Goal: Task Accomplishment & Management: Complete application form

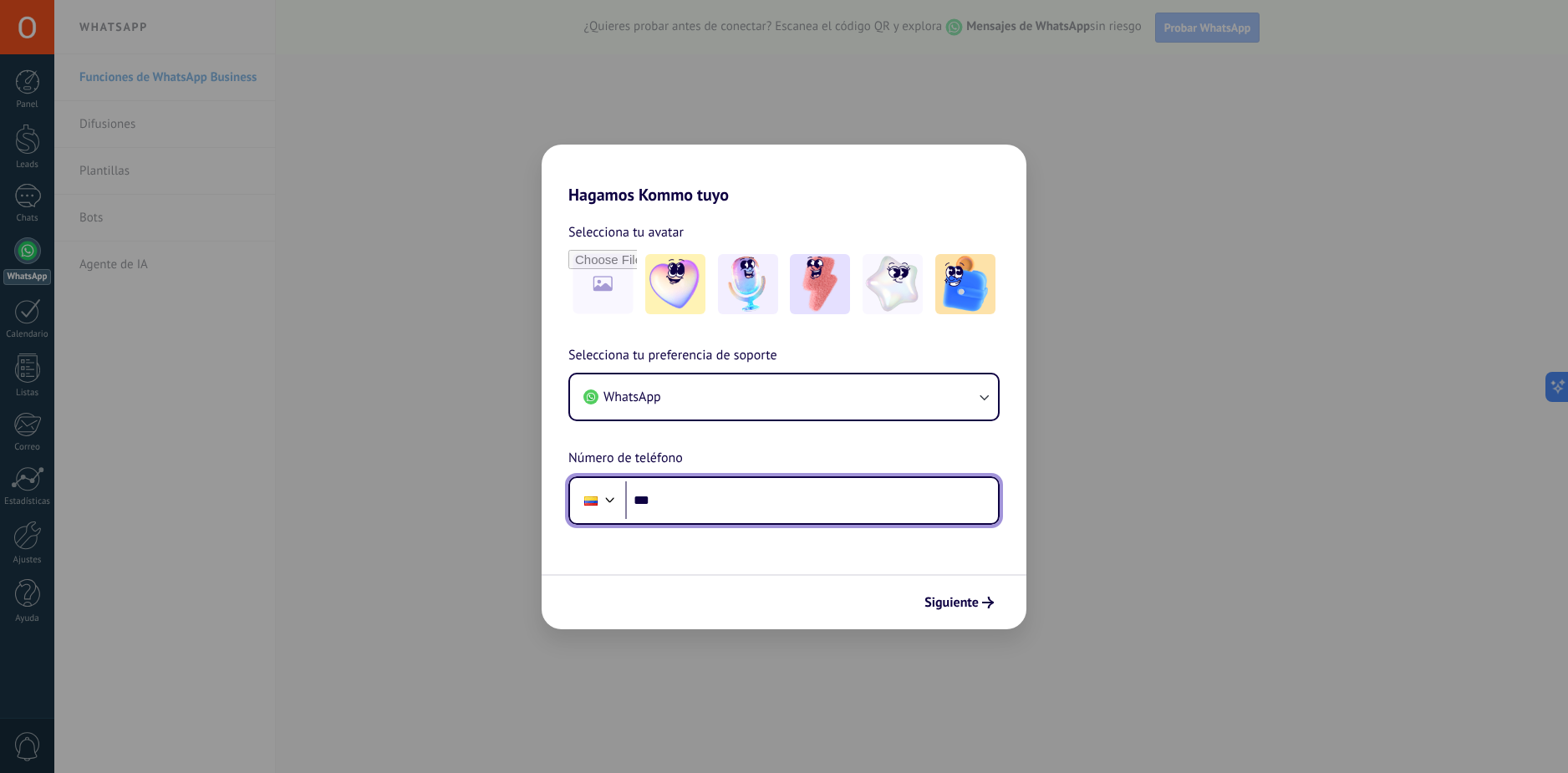
click at [742, 496] on input "***" at bounding box center [812, 501] width 373 height 39
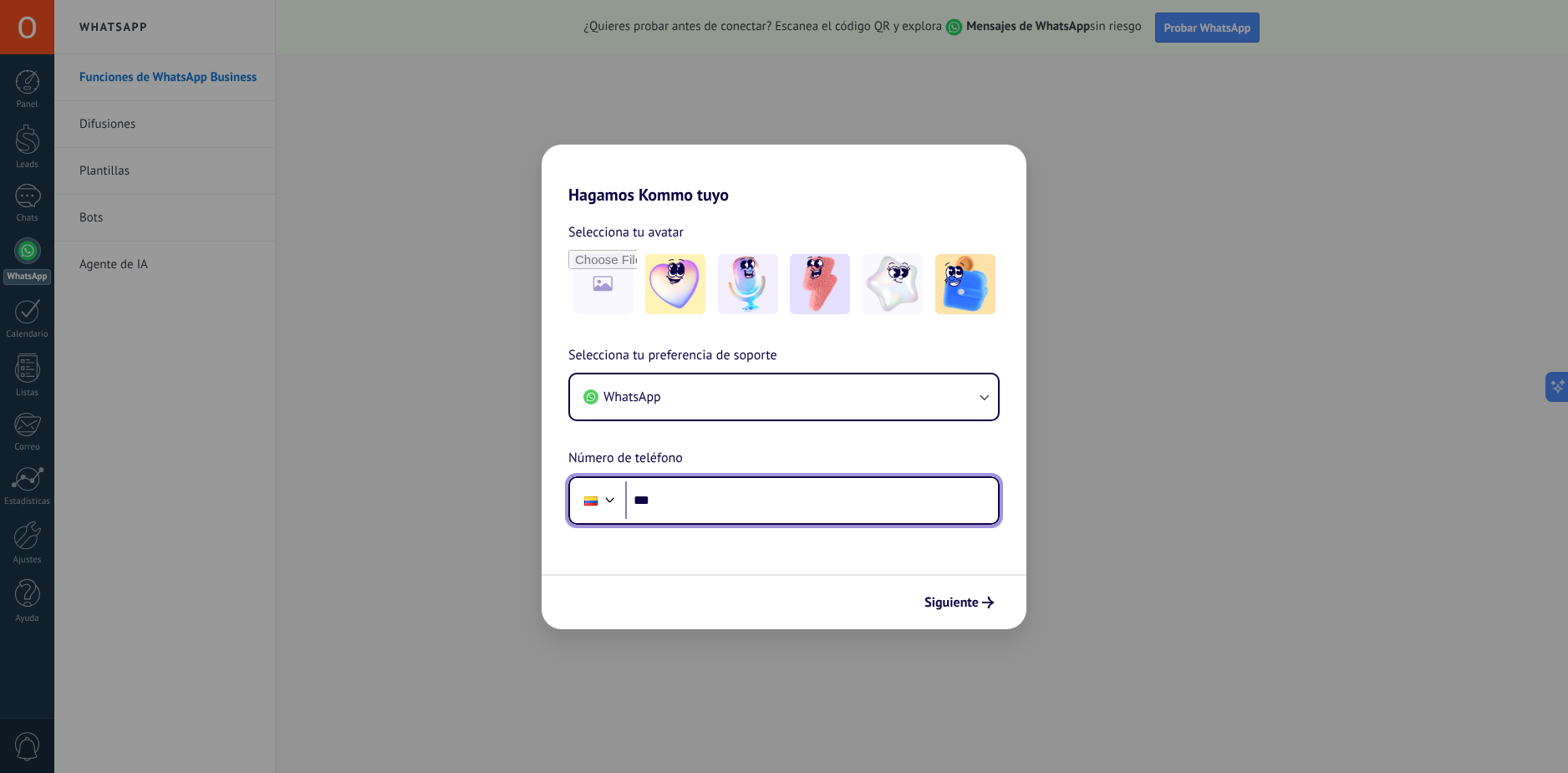
click at [715, 493] on input "***" at bounding box center [812, 501] width 373 height 39
type input "**********"
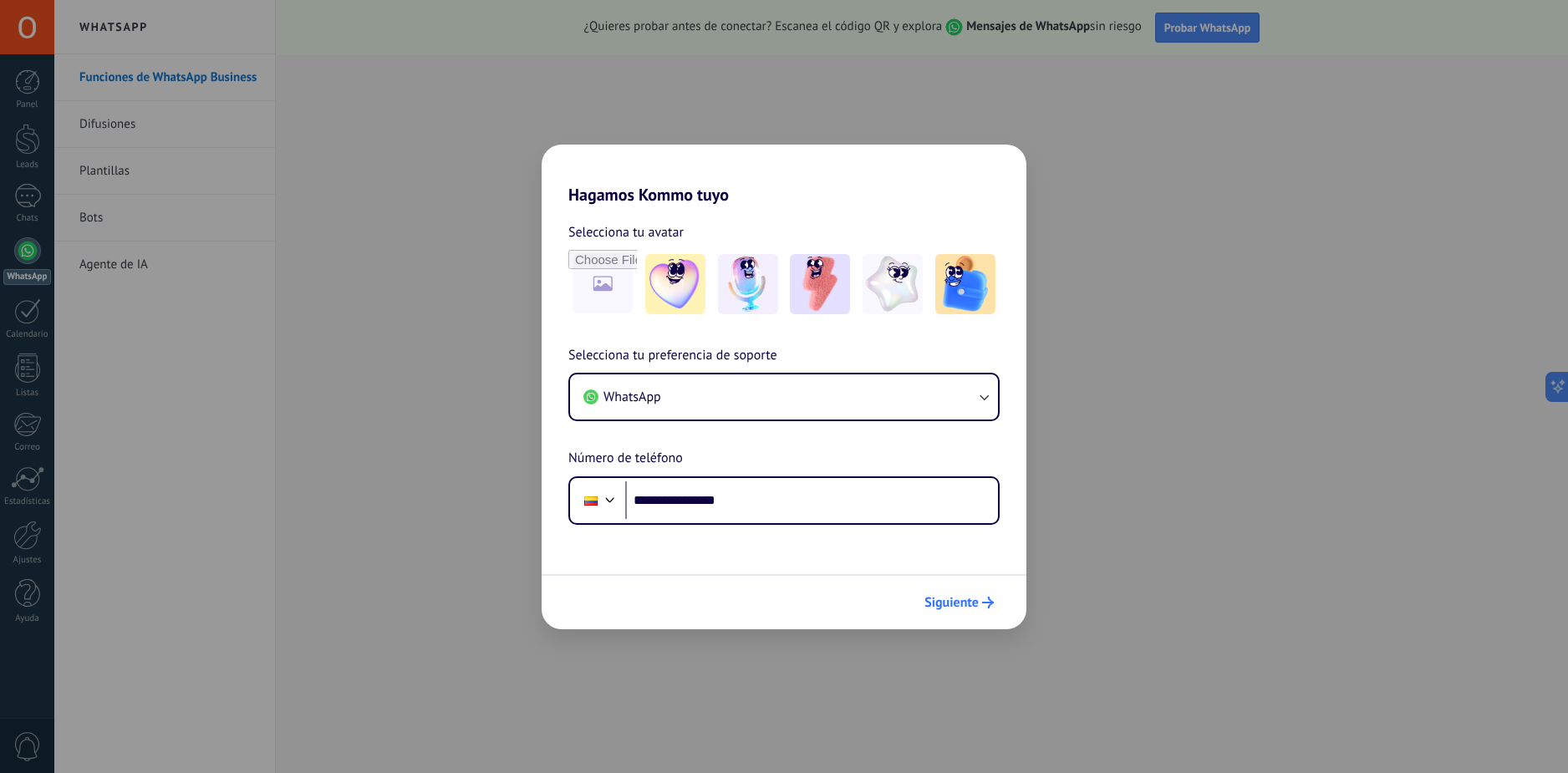
click at [945, 598] on span "Siguiente" at bounding box center [952, 603] width 54 height 12
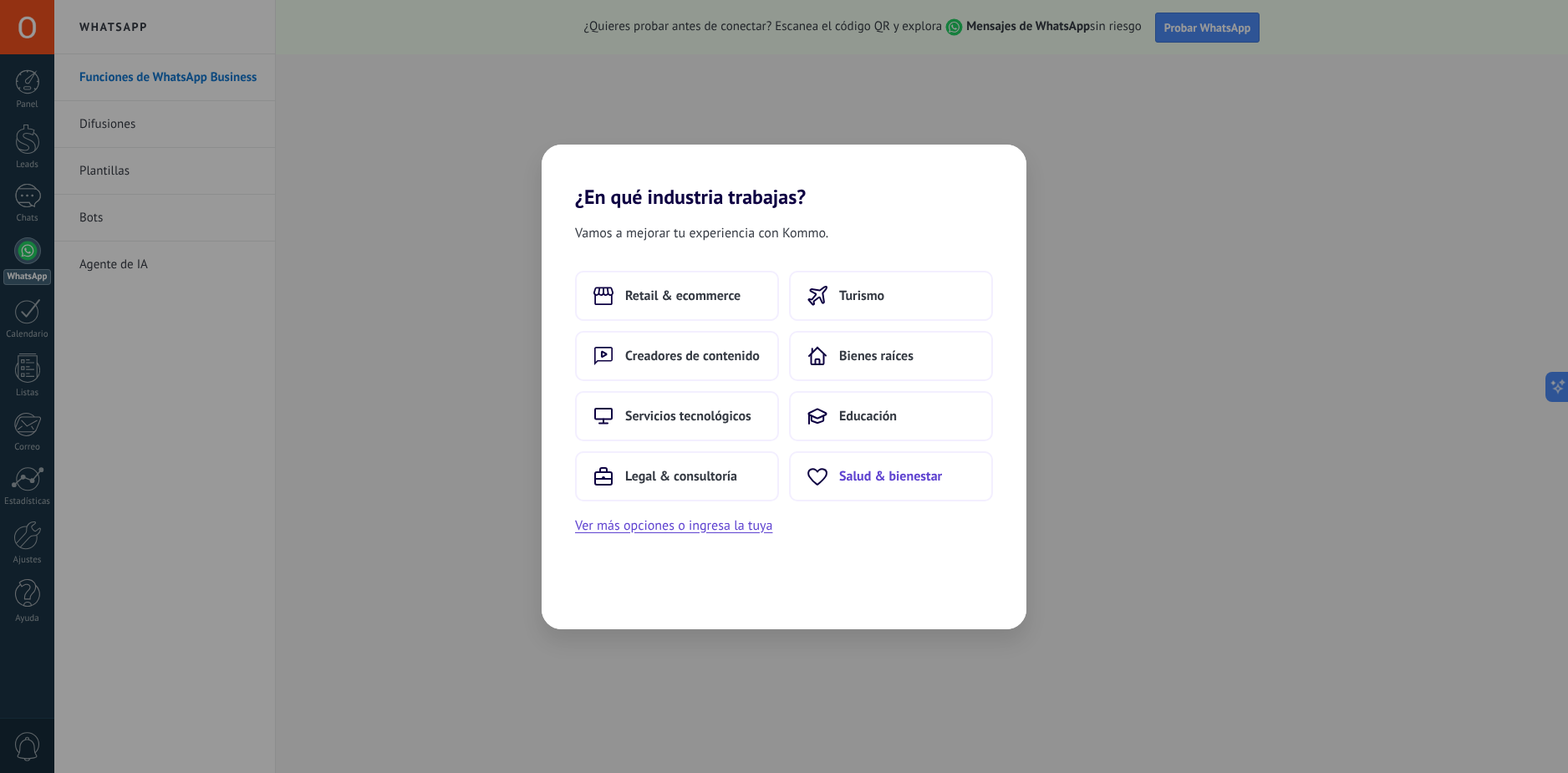
click at [846, 497] on button "Salud & bienestar" at bounding box center [891, 477] width 204 height 51
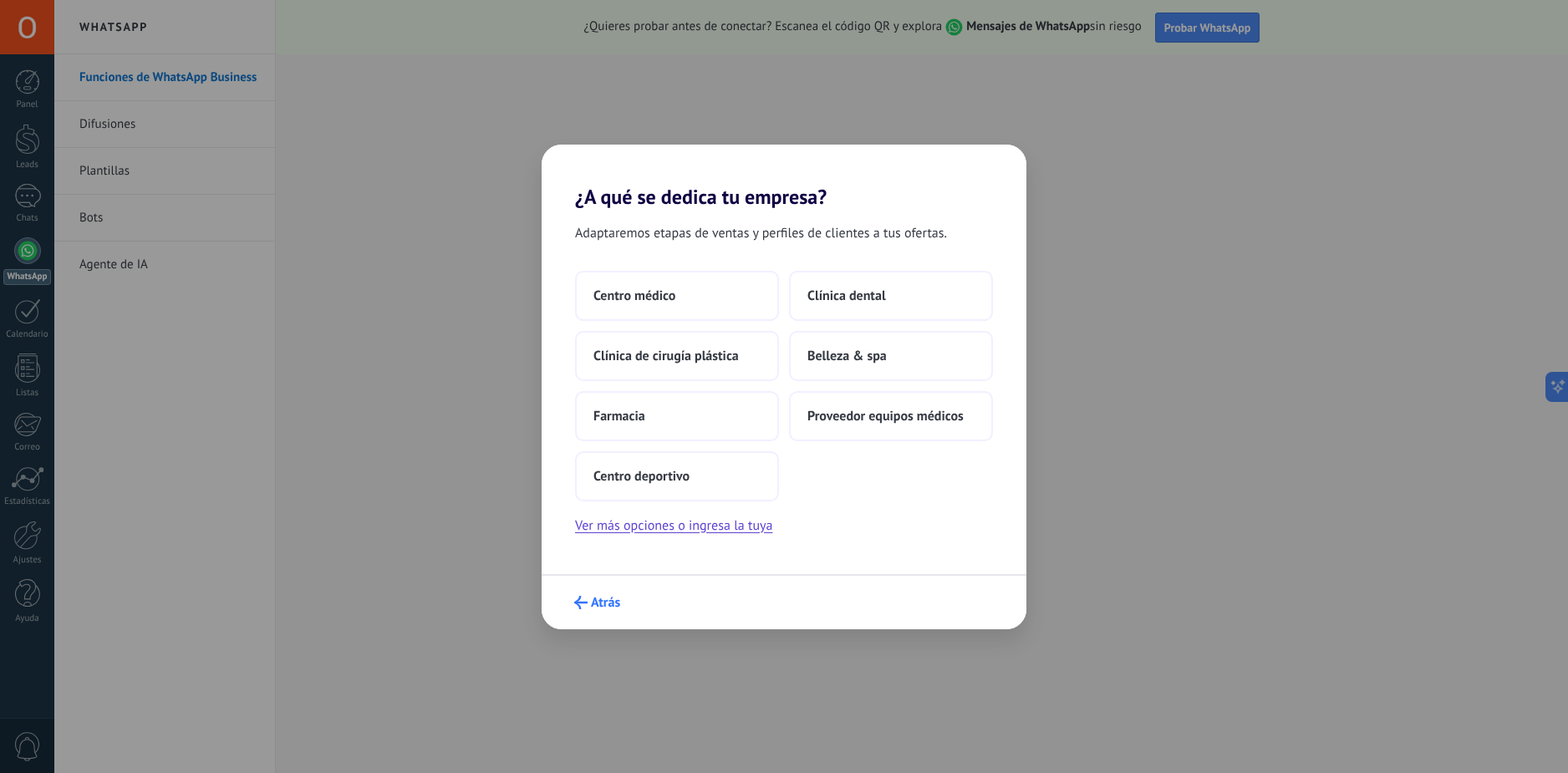
click at [593, 609] on span "Atrás" at bounding box center [605, 603] width 30 height 12
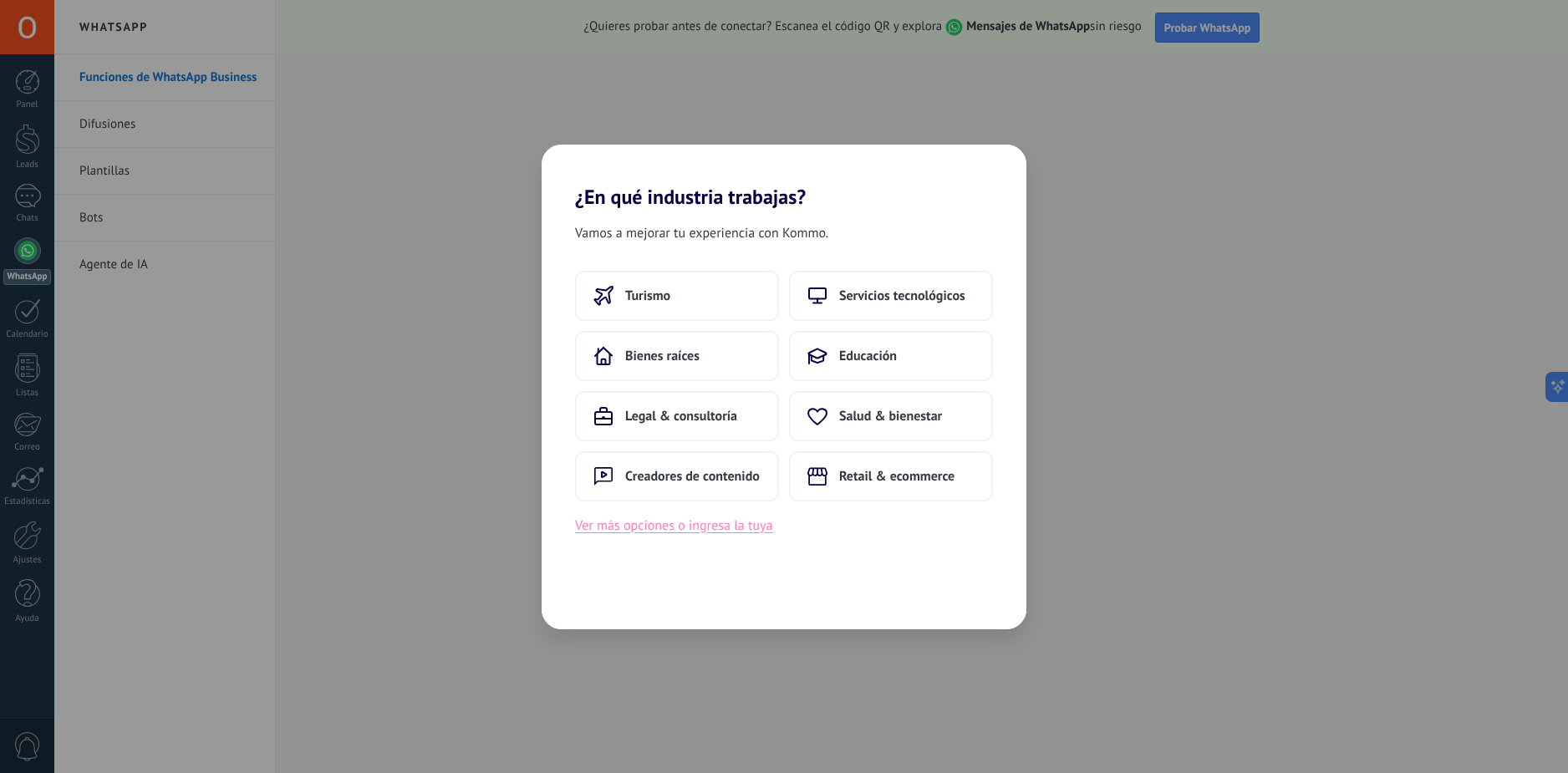
click at [679, 530] on button "Ver más opciones o ingresa la tuya" at bounding box center [674, 526] width 197 height 22
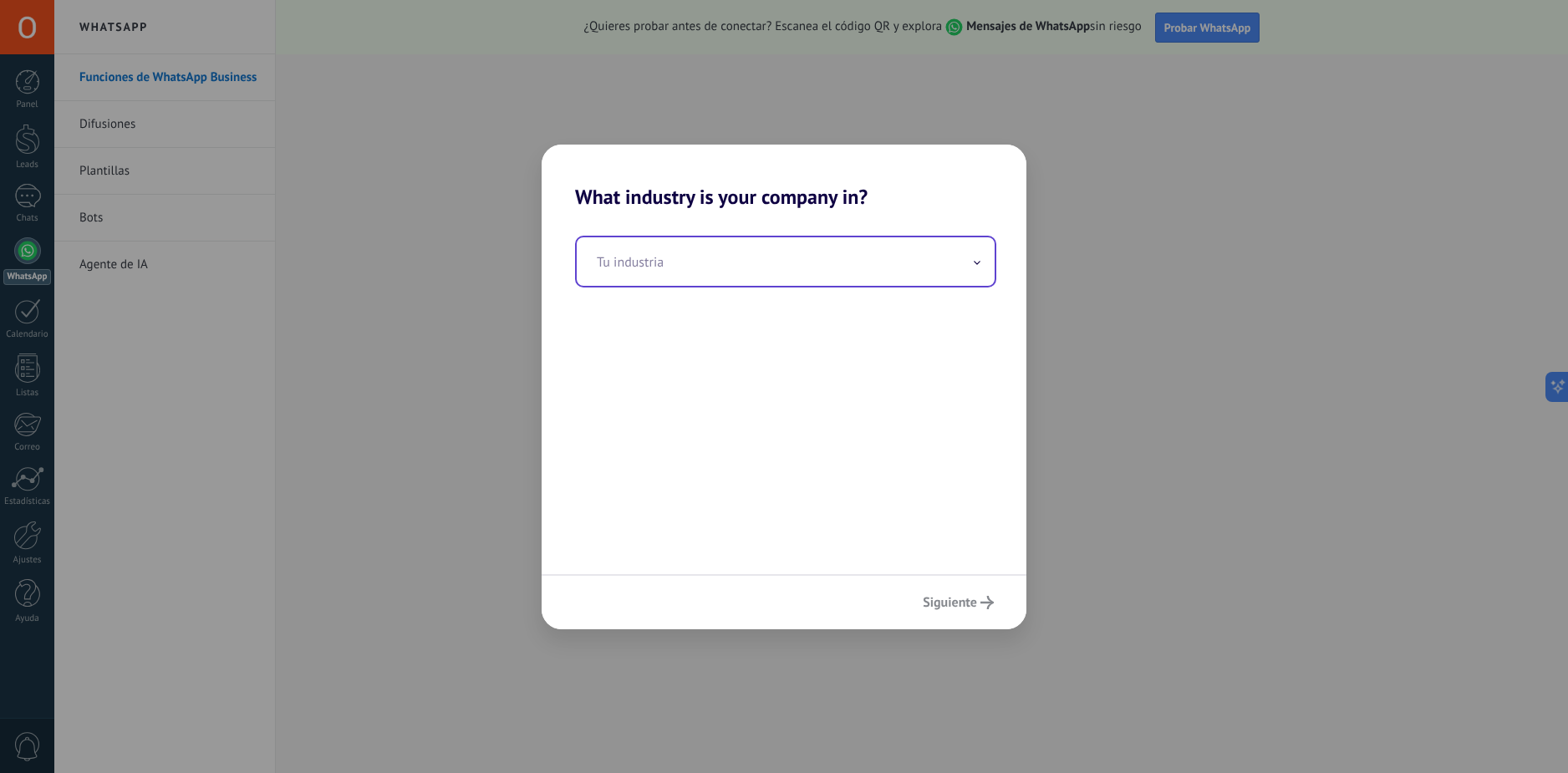
click at [830, 240] on input "text" at bounding box center [786, 262] width 418 height 49
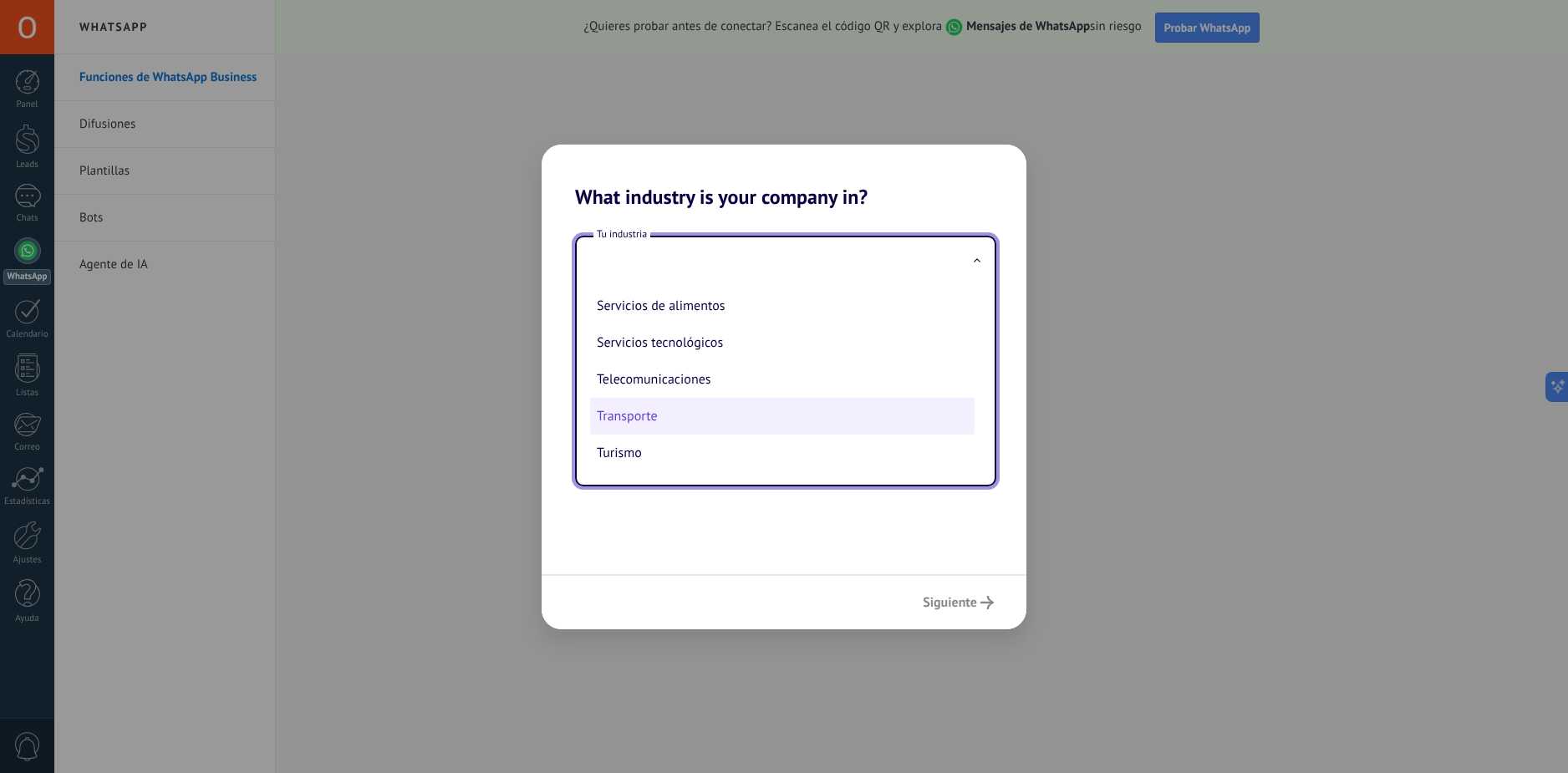
scroll to position [359, 0]
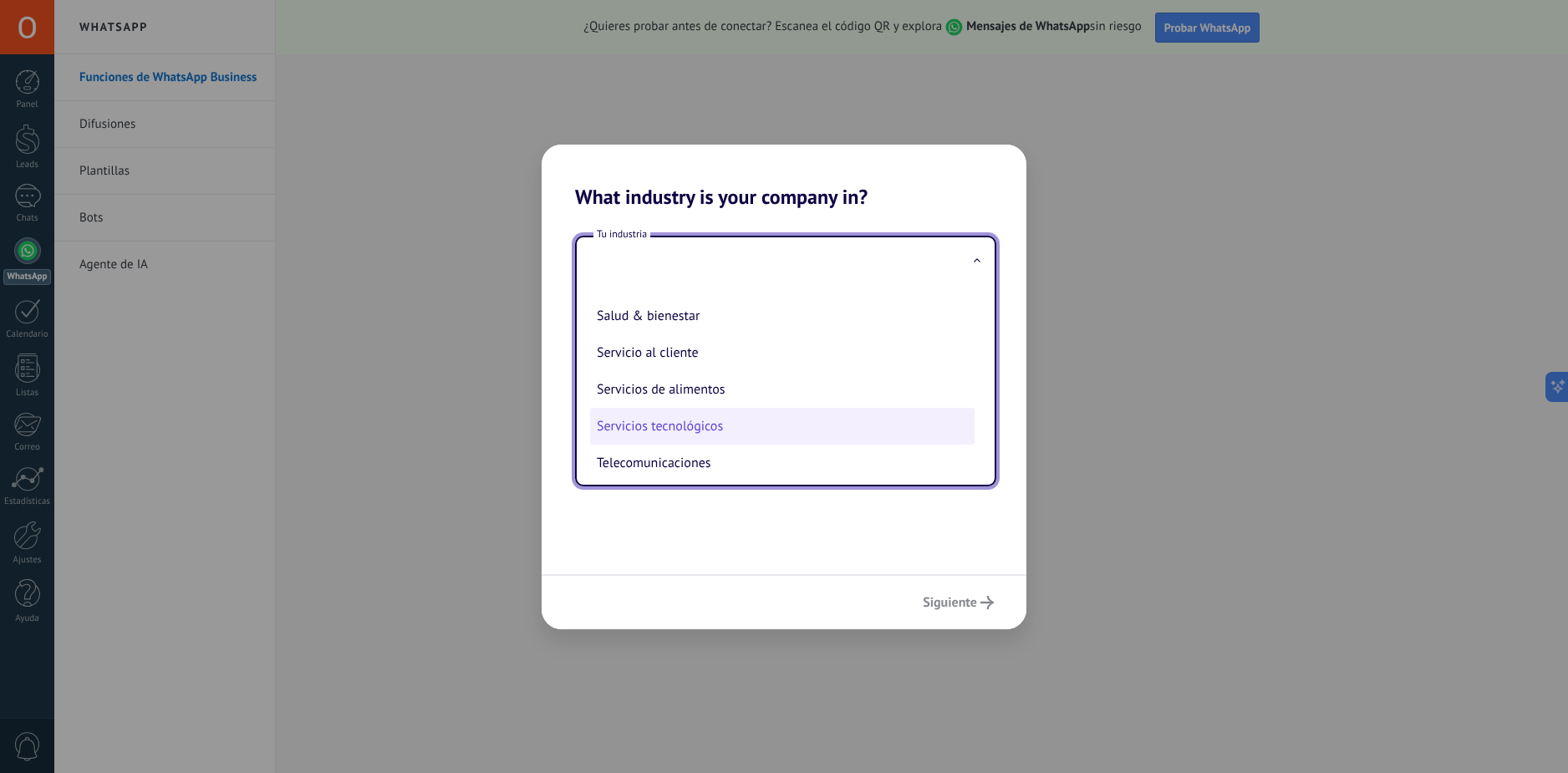
click at [749, 420] on li "Servicios tecnológicos" at bounding box center [782, 427] width 384 height 37
type input "**********"
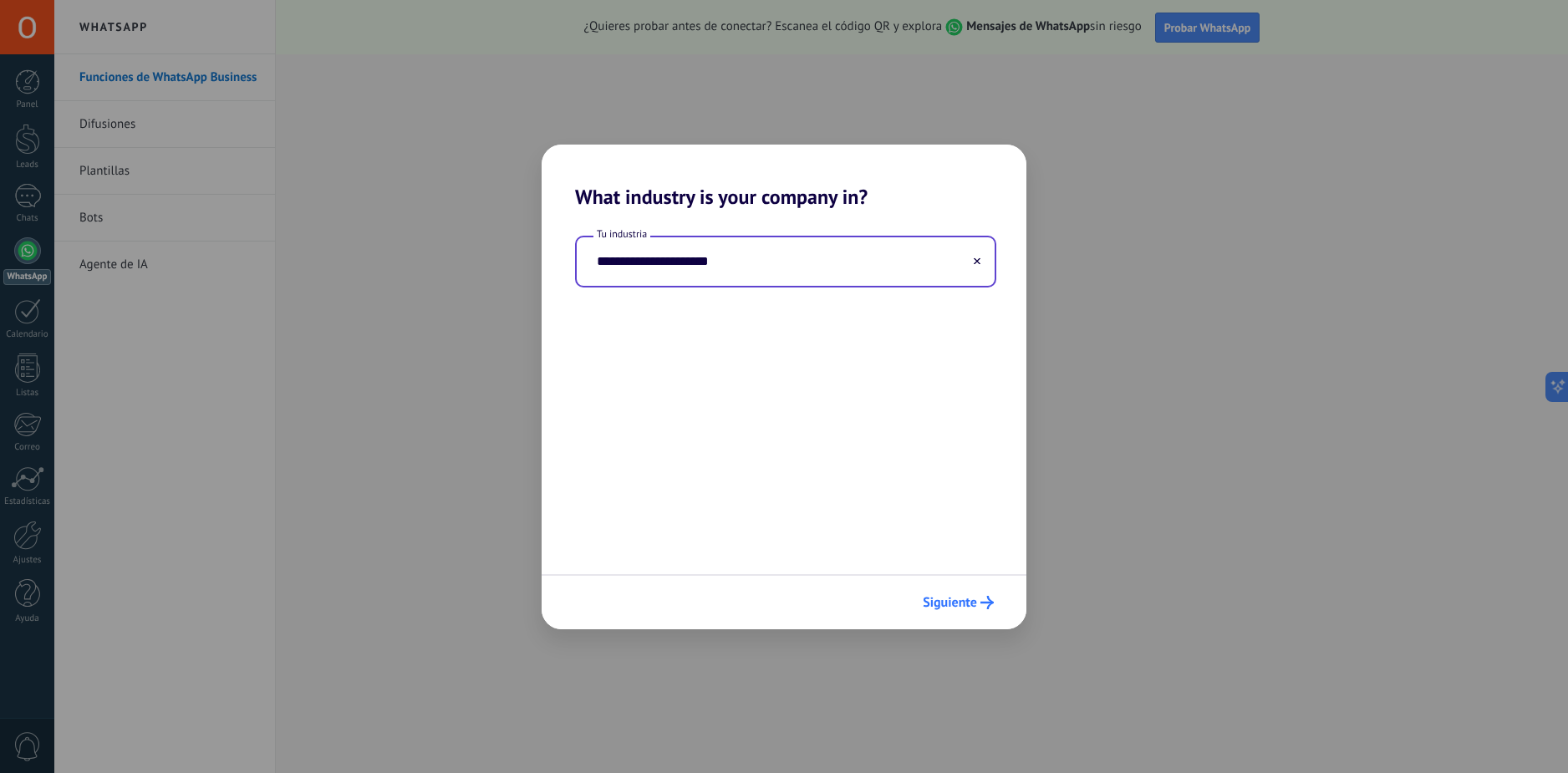
click at [1001, 599] on div "Siguiente" at bounding box center [784, 601] width 485 height 55
click at [990, 600] on use "submit" at bounding box center [987, 603] width 13 height 13
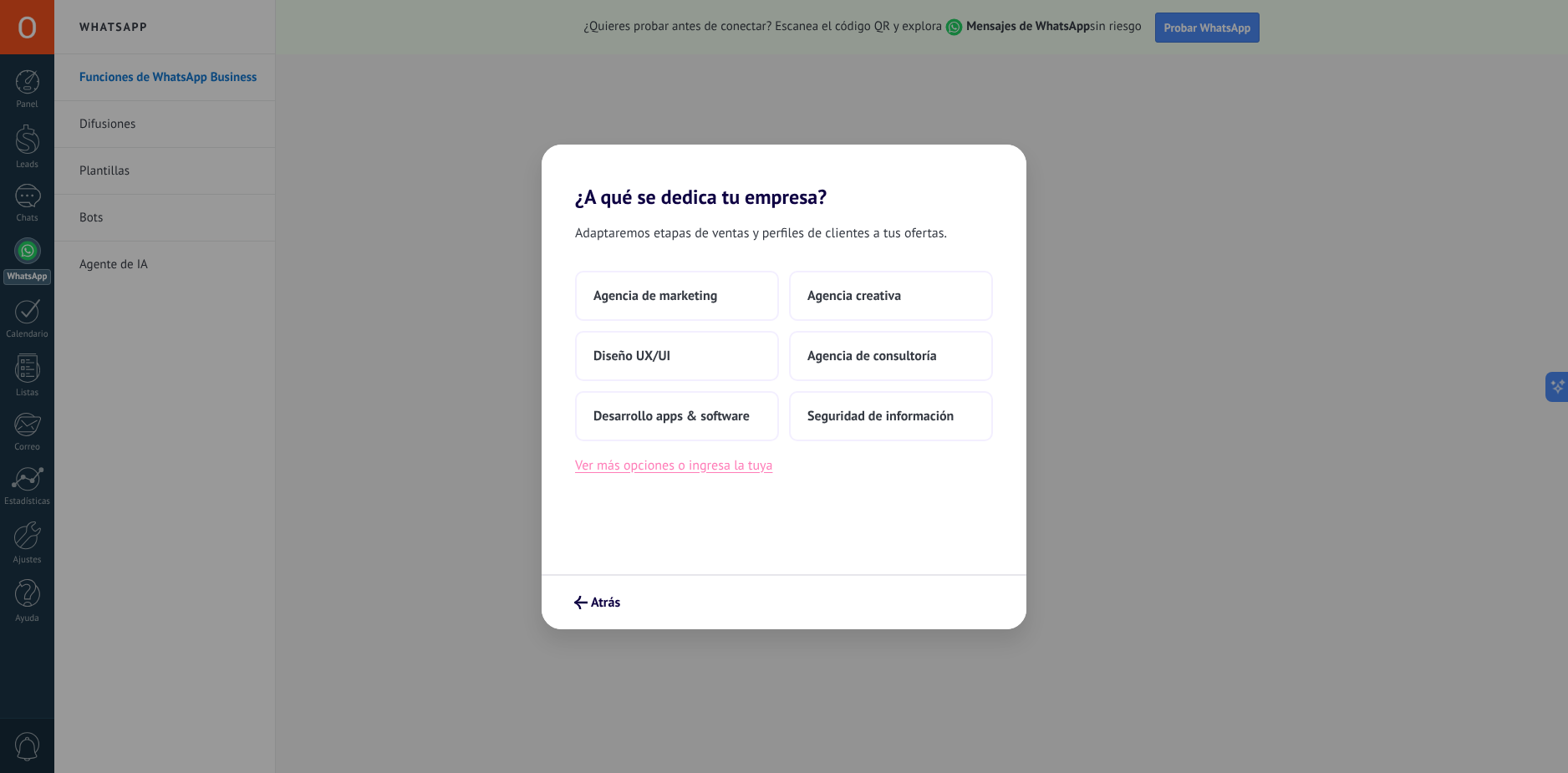
click at [736, 473] on button "Ver más opciones o ingresa la tuya" at bounding box center [674, 465] width 197 height 22
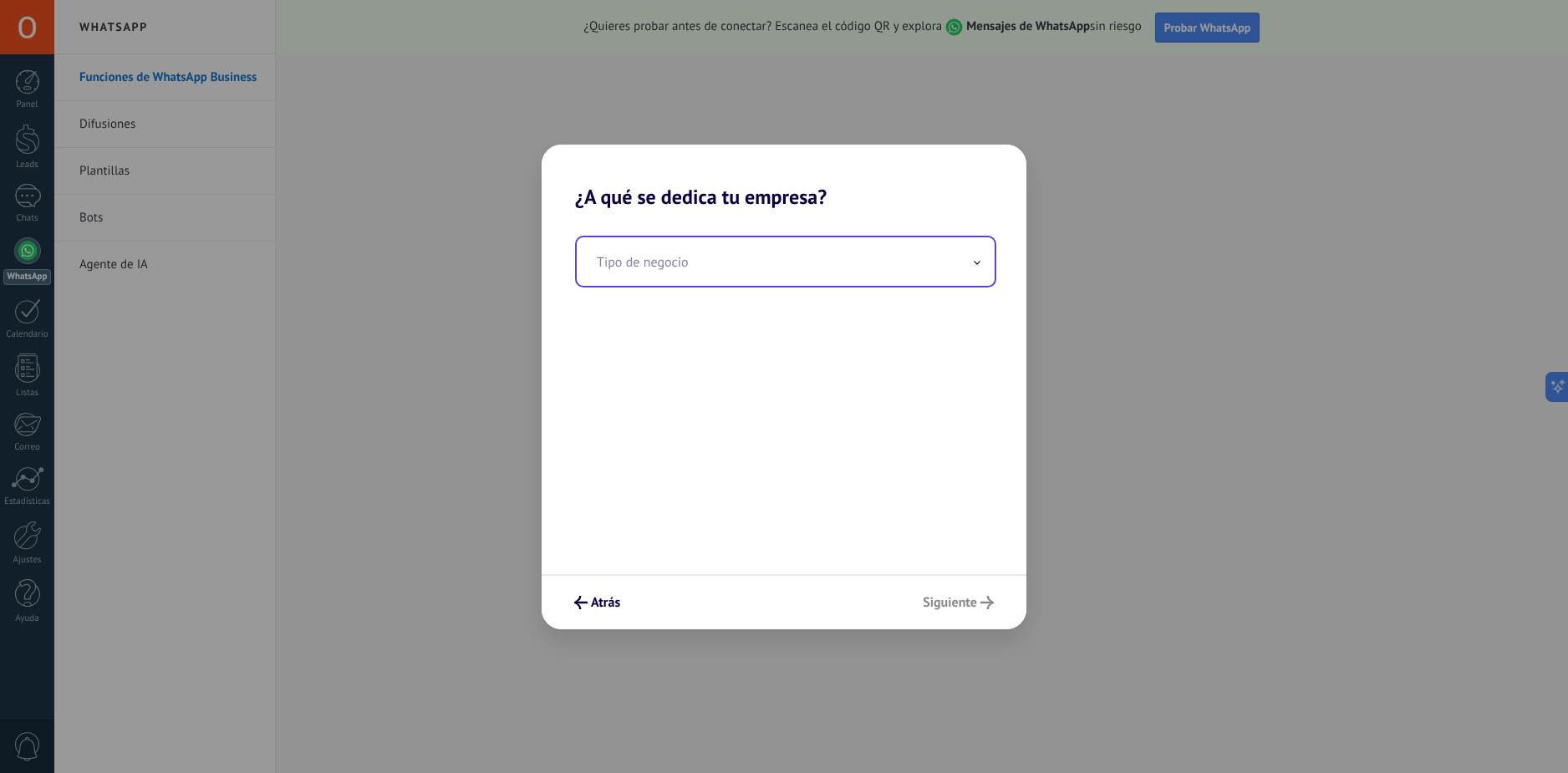
click at [771, 260] on input "text" at bounding box center [786, 262] width 418 height 49
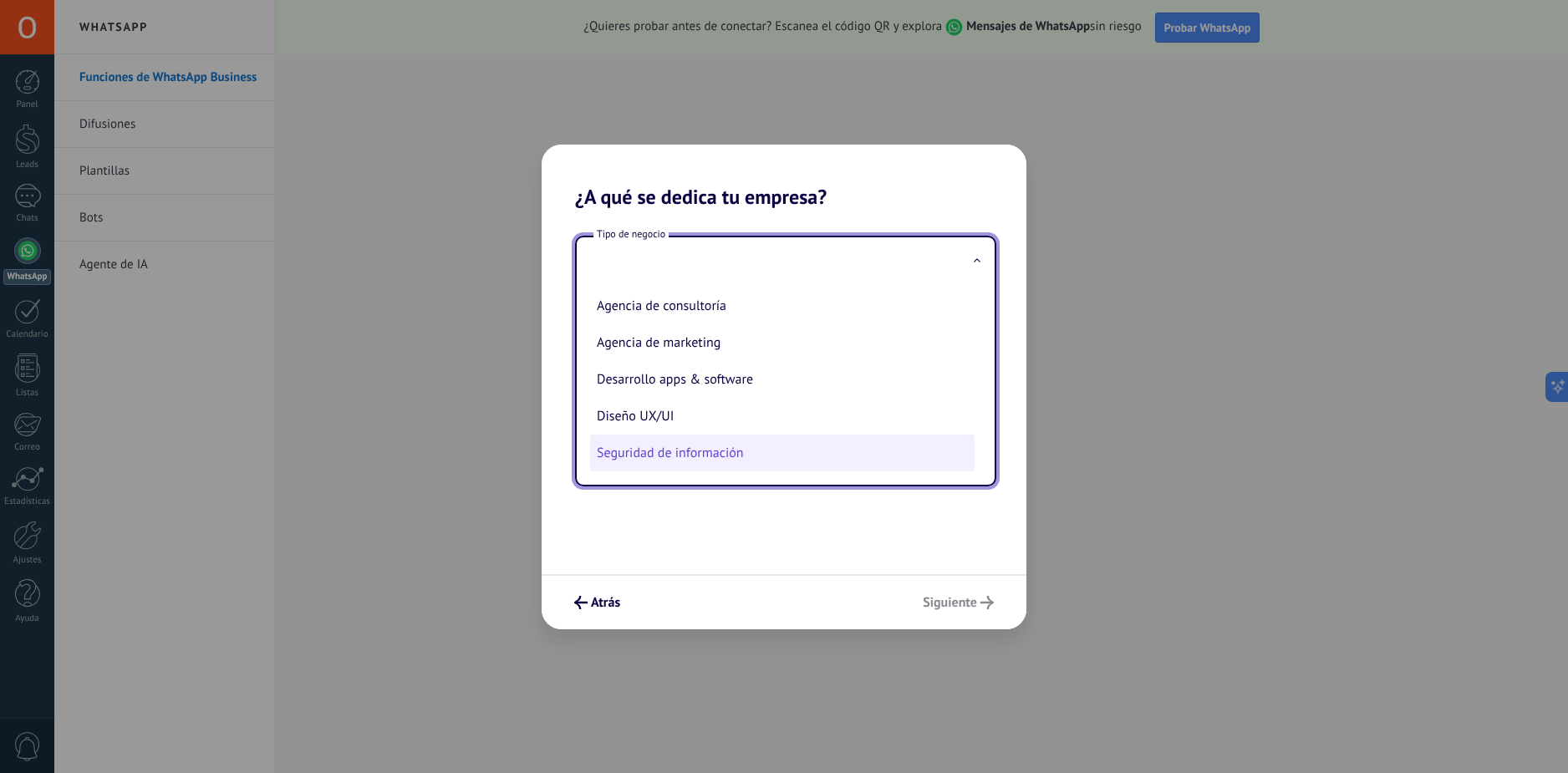
scroll to position [0, 0]
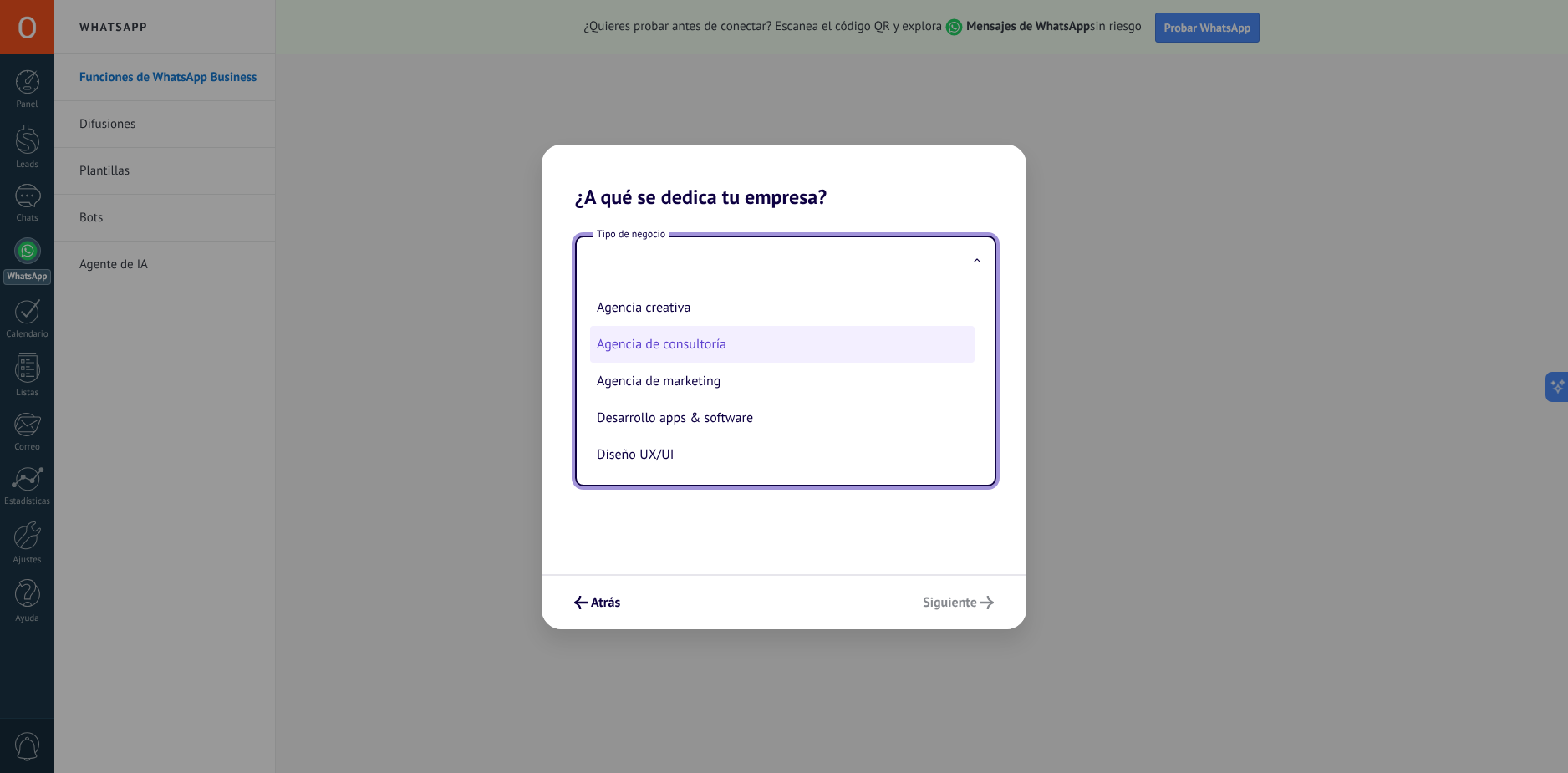
click at [836, 347] on li "Agencia de consultoría" at bounding box center [782, 345] width 384 height 37
type input "**********"
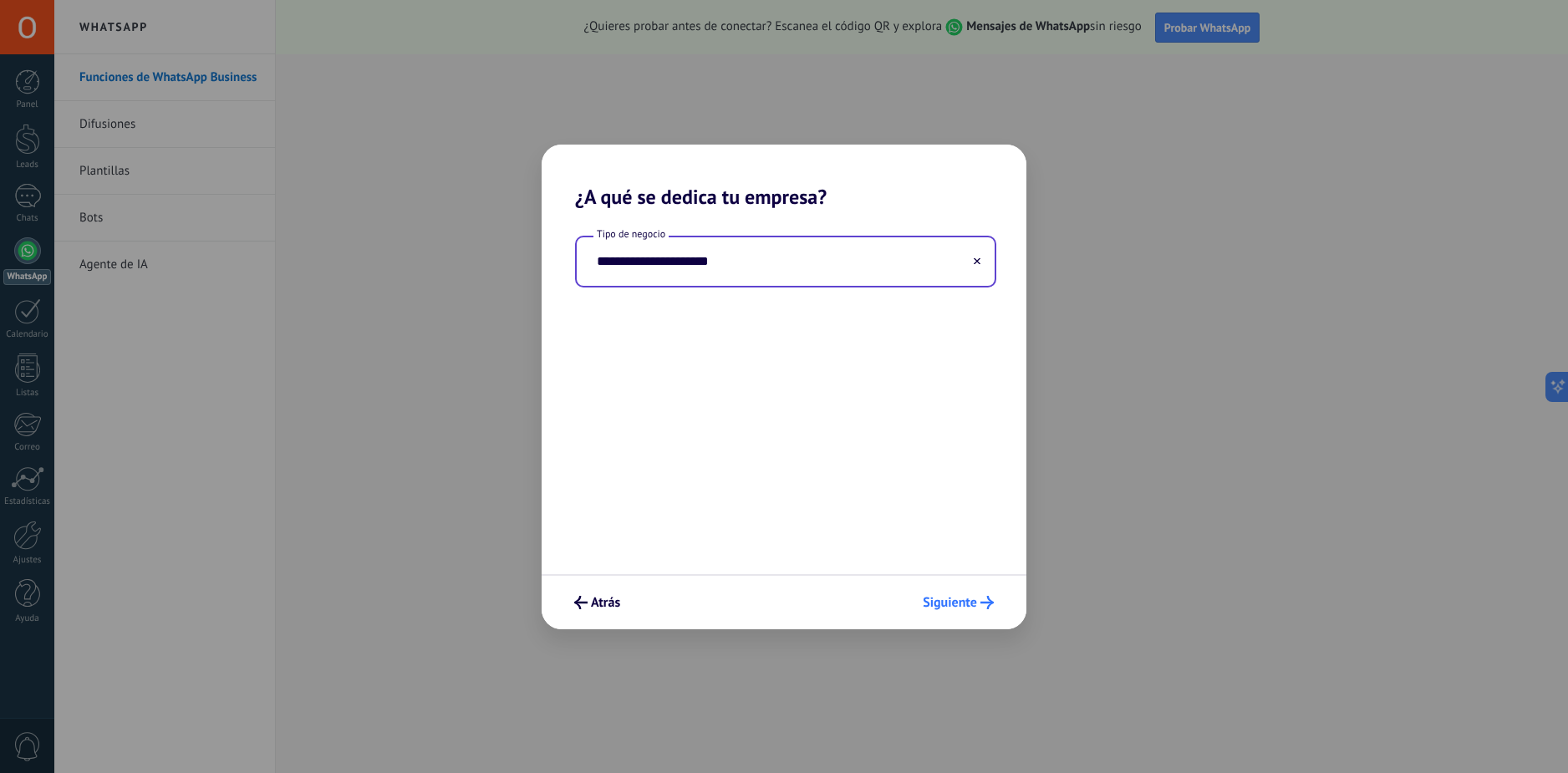
click at [966, 609] on span "Siguiente" at bounding box center [950, 603] width 54 height 12
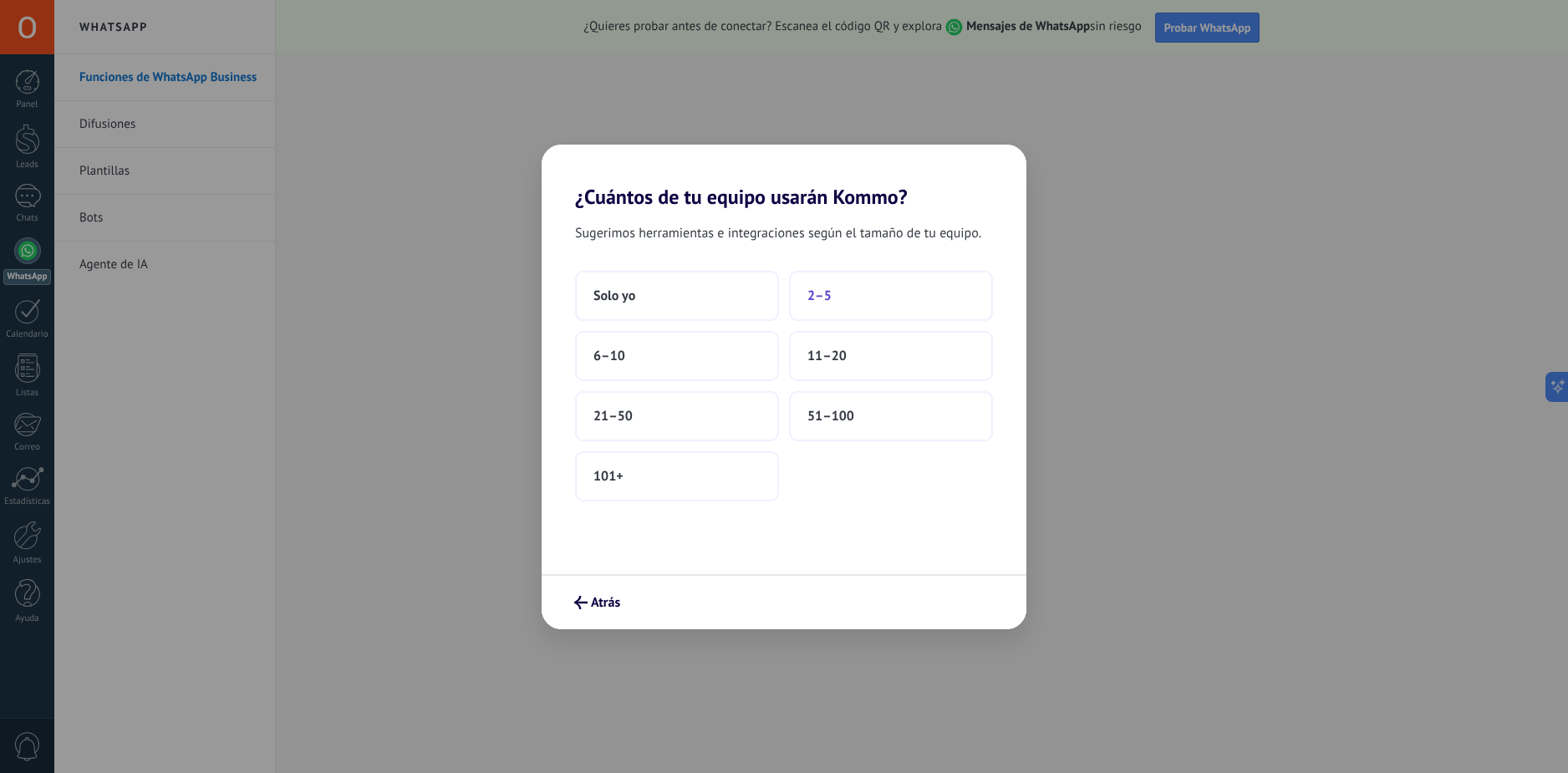
click at [864, 299] on button "2–5" at bounding box center [891, 296] width 204 height 51
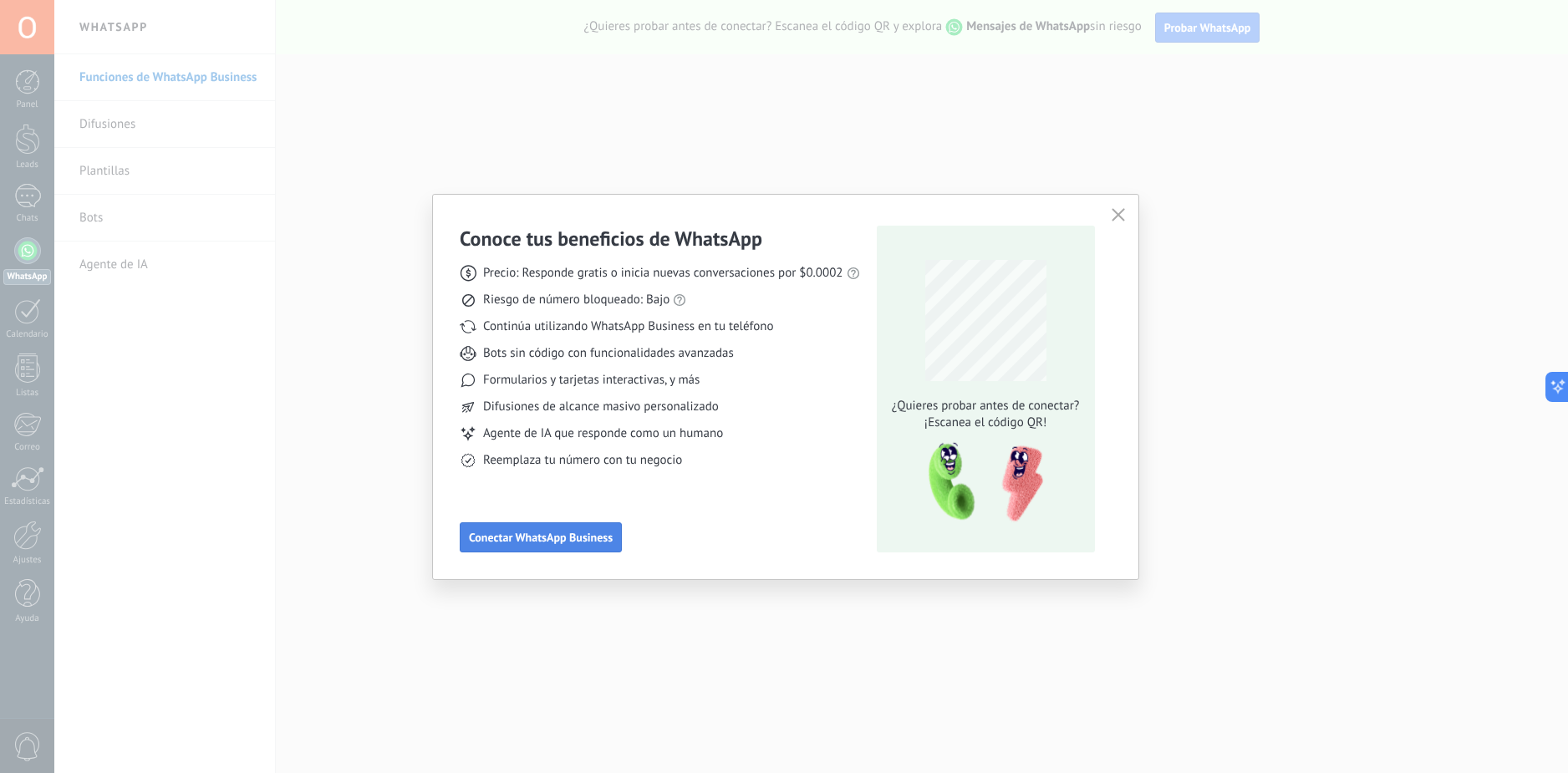
click at [609, 539] on span "Conectar WhatsApp Business" at bounding box center [540, 538] width 144 height 12
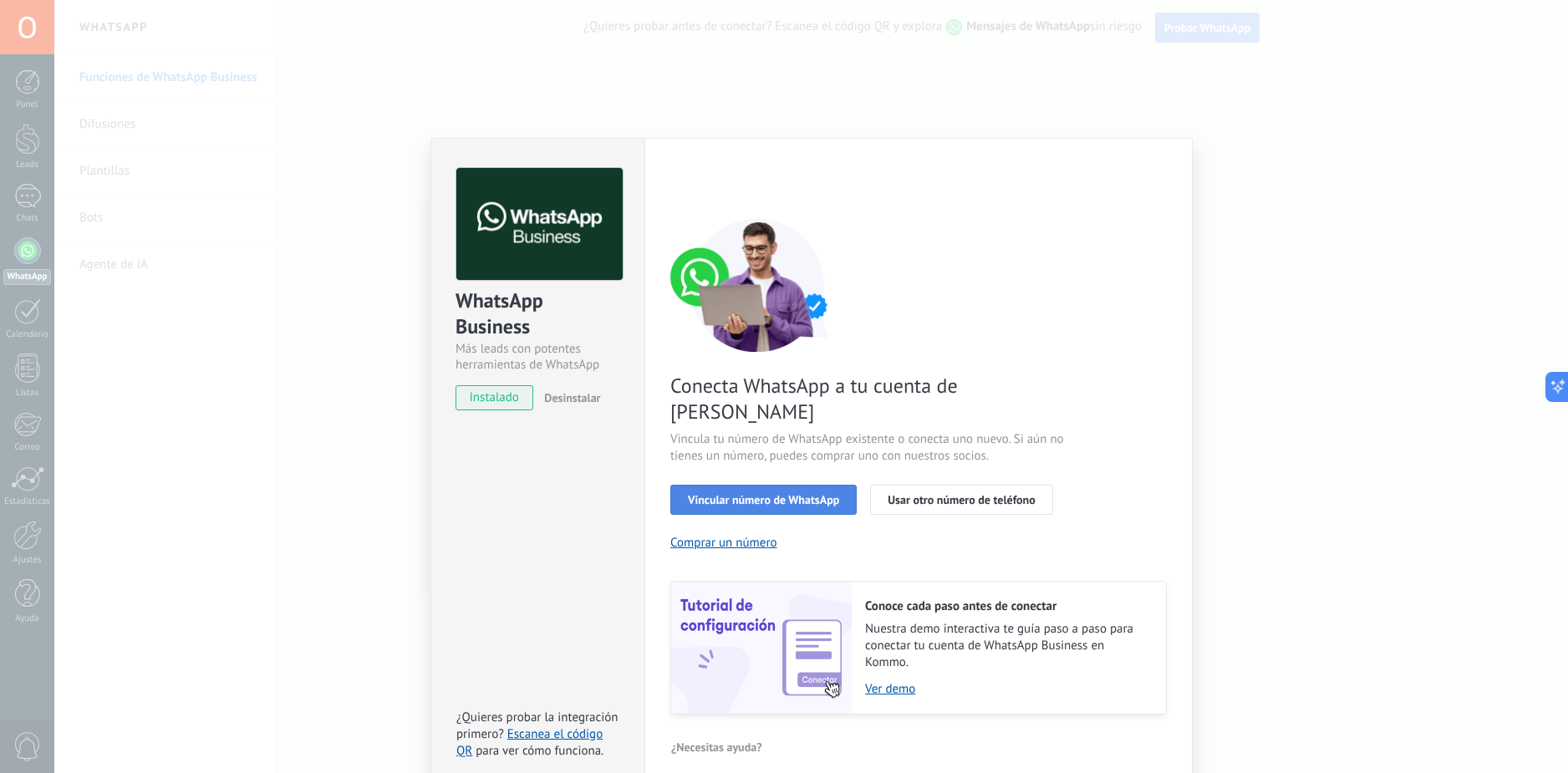
click at [830, 494] on span "Vincular número de WhatsApp" at bounding box center [763, 500] width 151 height 12
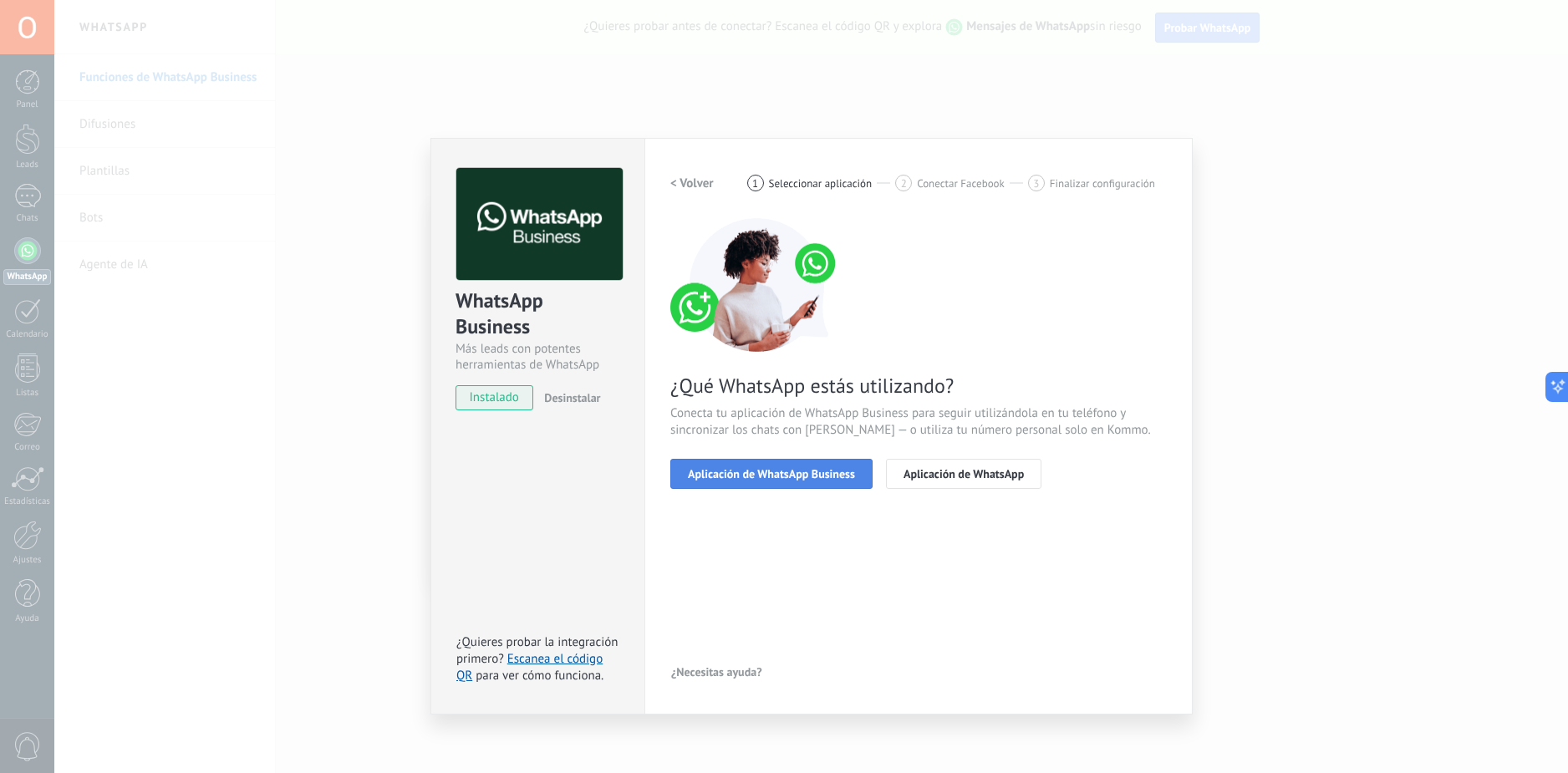
click at [826, 478] on span "Aplicación de WhatsApp Business" at bounding box center [771, 474] width 167 height 12
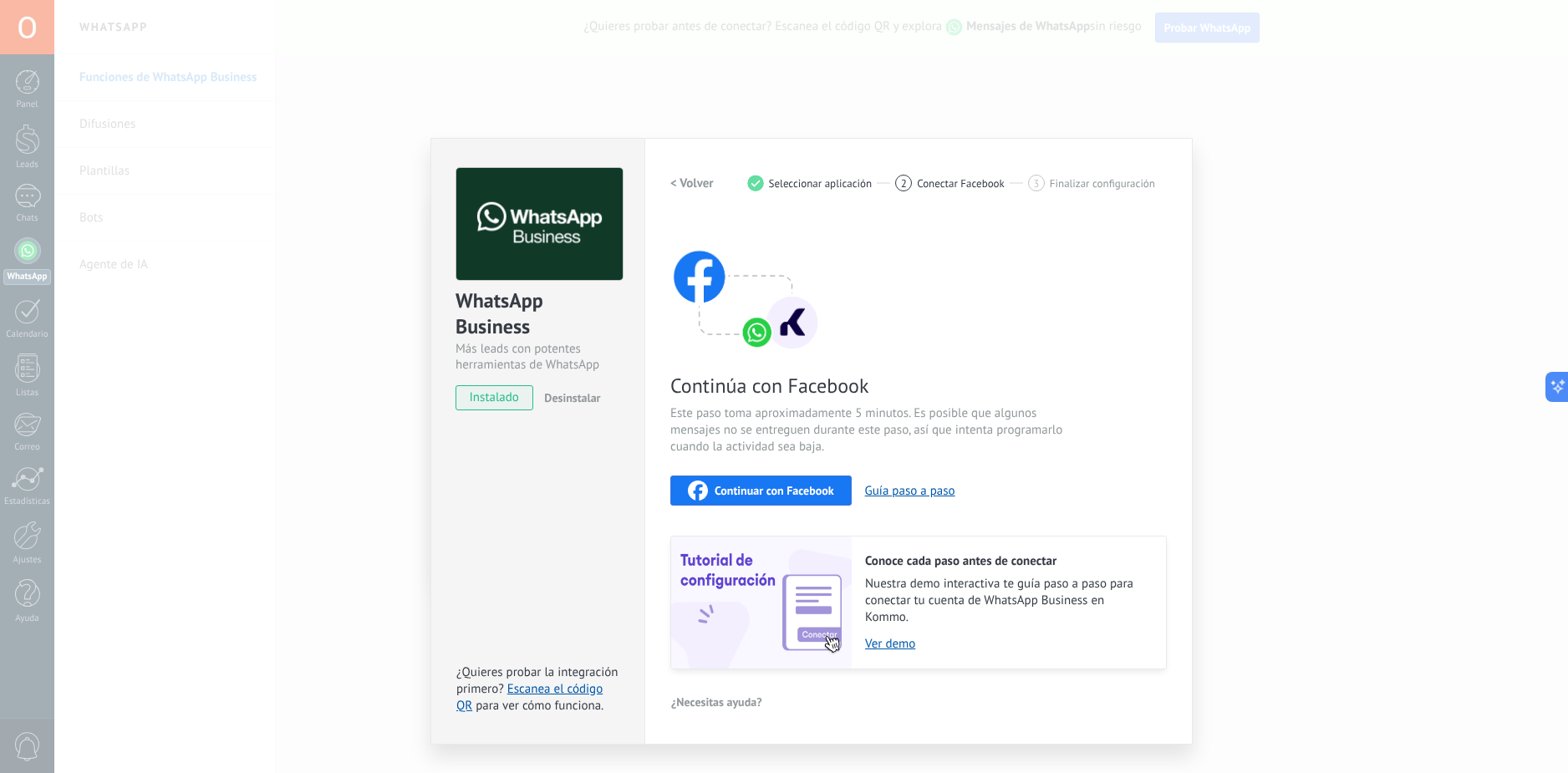
click at [822, 498] on div "Continuar con Facebook" at bounding box center [761, 491] width 147 height 20
click at [1170, 104] on div "WhatsApp Business Más leads con potentes herramientas de WhatsApp instalado Des…" at bounding box center [811, 386] width 1514 height 773
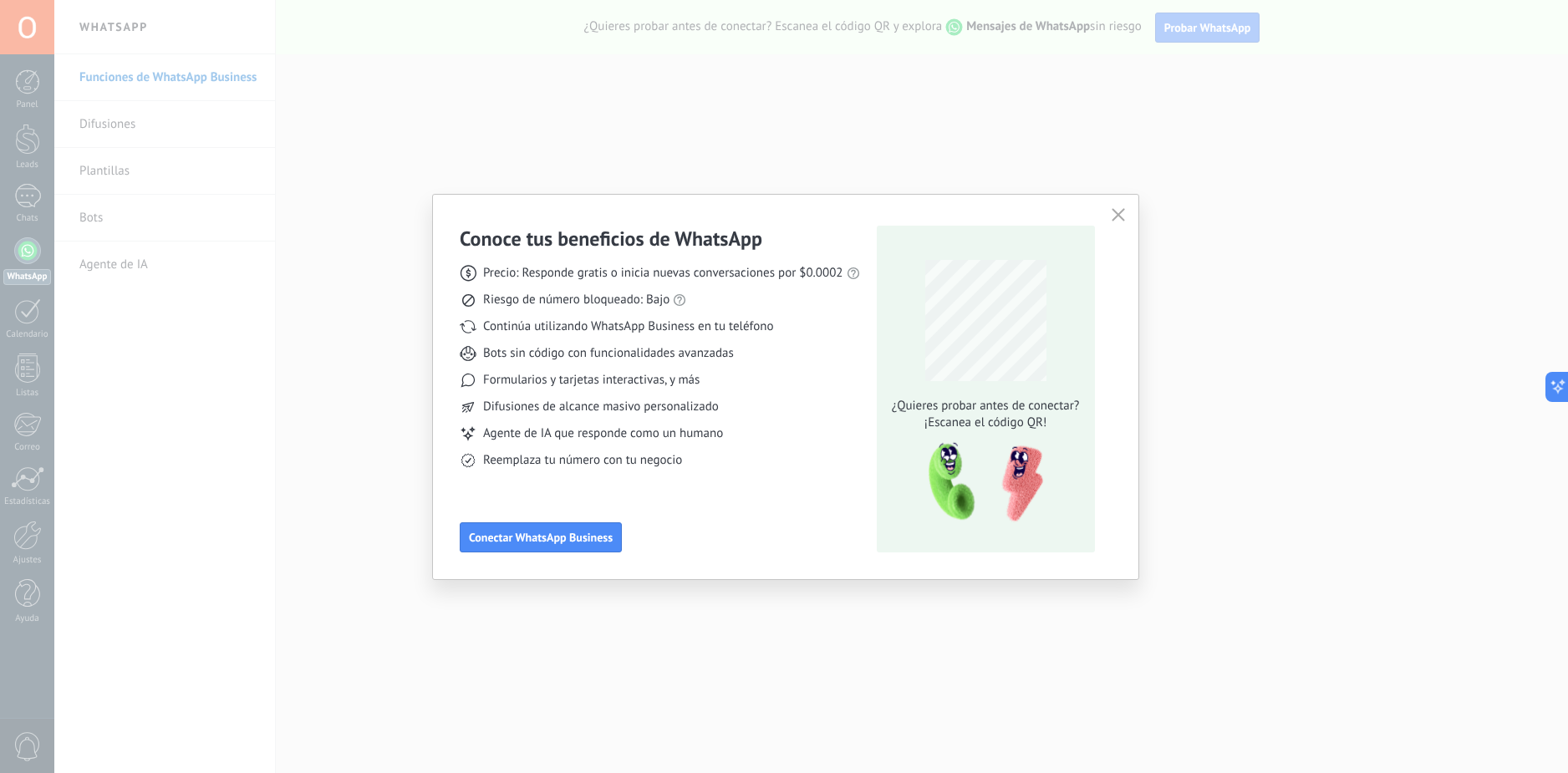
click at [1116, 209] on icon "button" at bounding box center [1119, 215] width 13 height 13
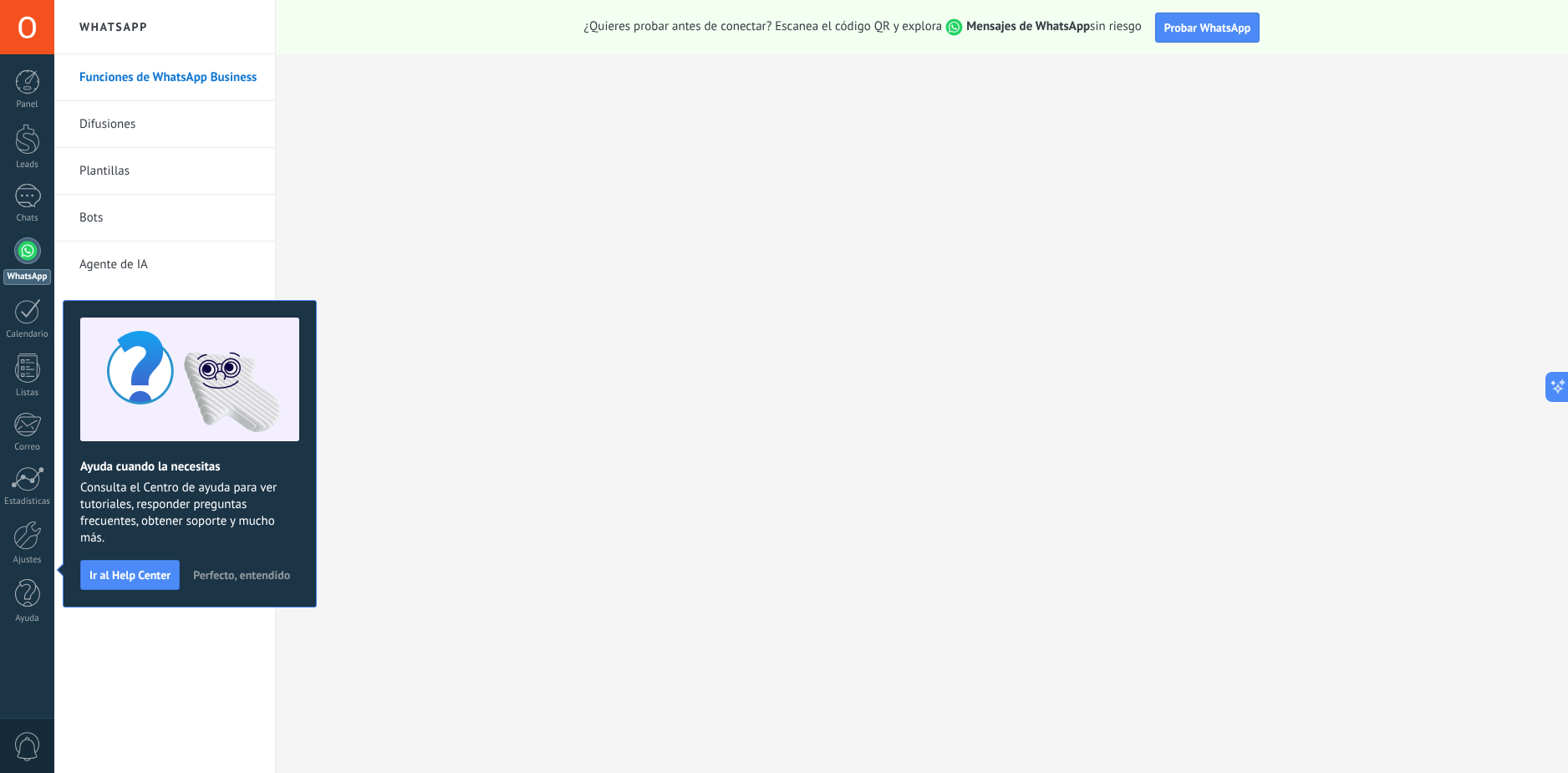
click at [193, 581] on span "Perfecto, entendido" at bounding box center [241, 575] width 97 height 12
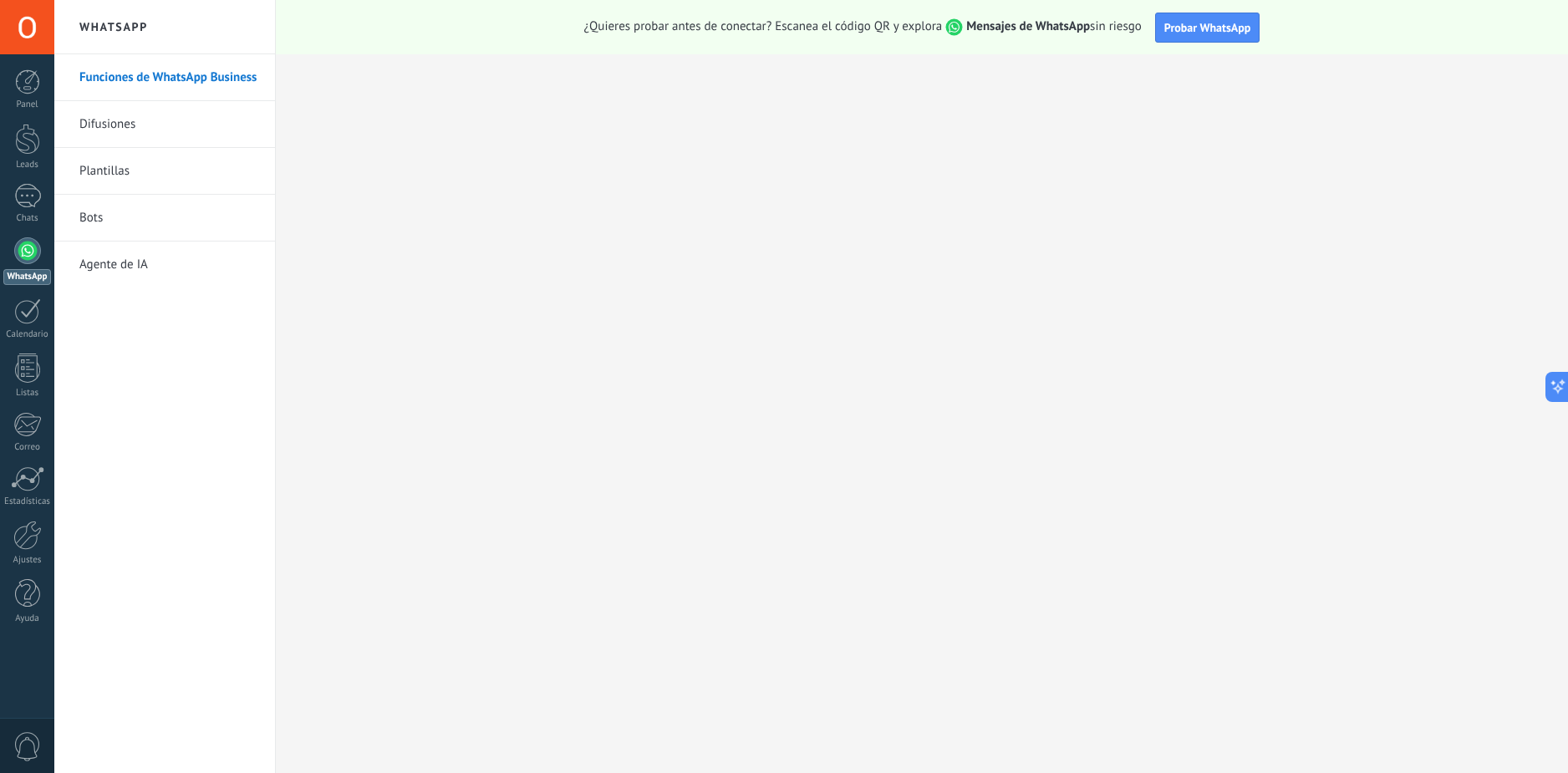
click at [110, 250] on link "Agente de IA" at bounding box center [169, 266] width 179 height 47
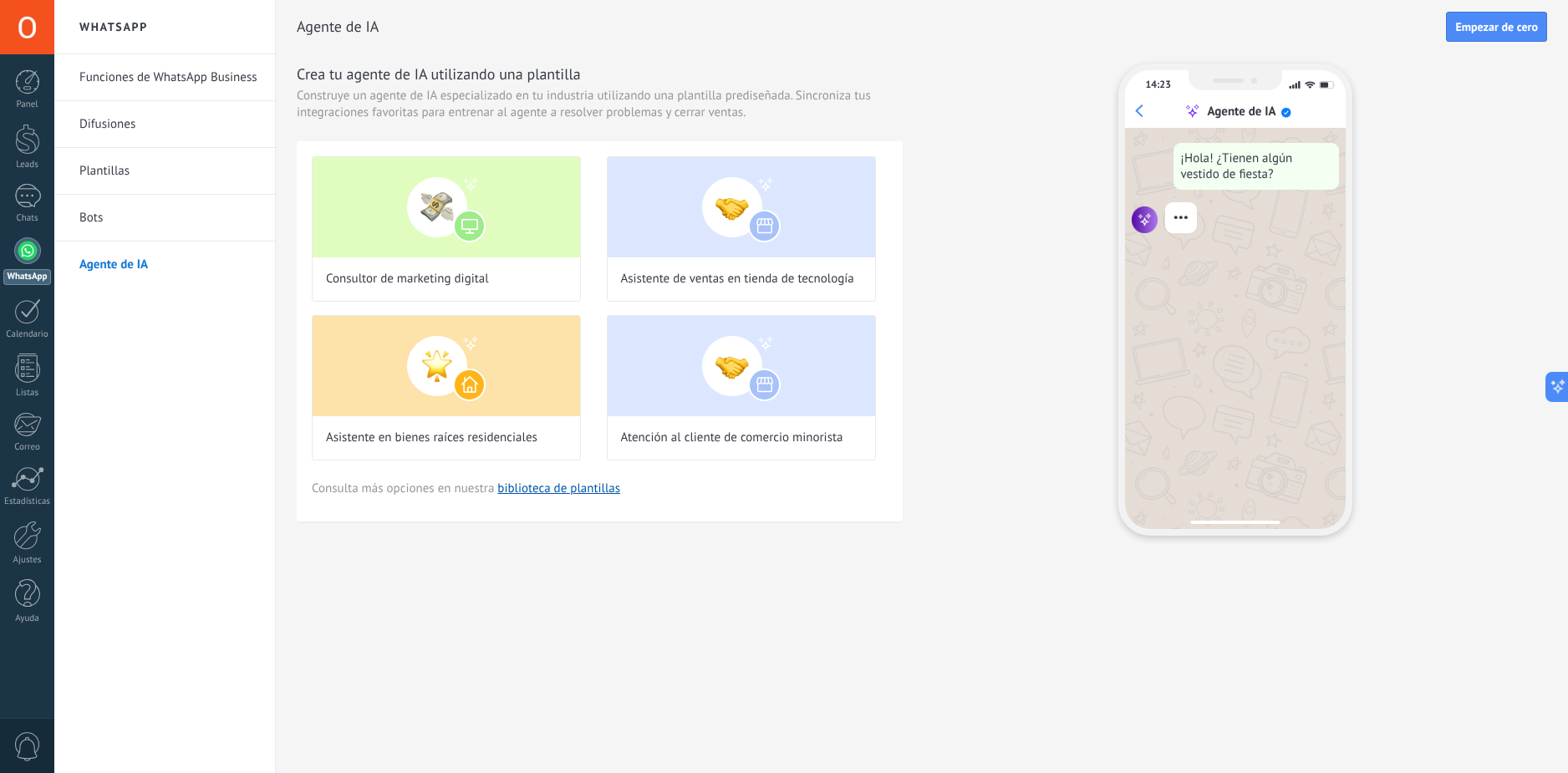
click at [94, 210] on link "Bots" at bounding box center [169, 218] width 179 height 47
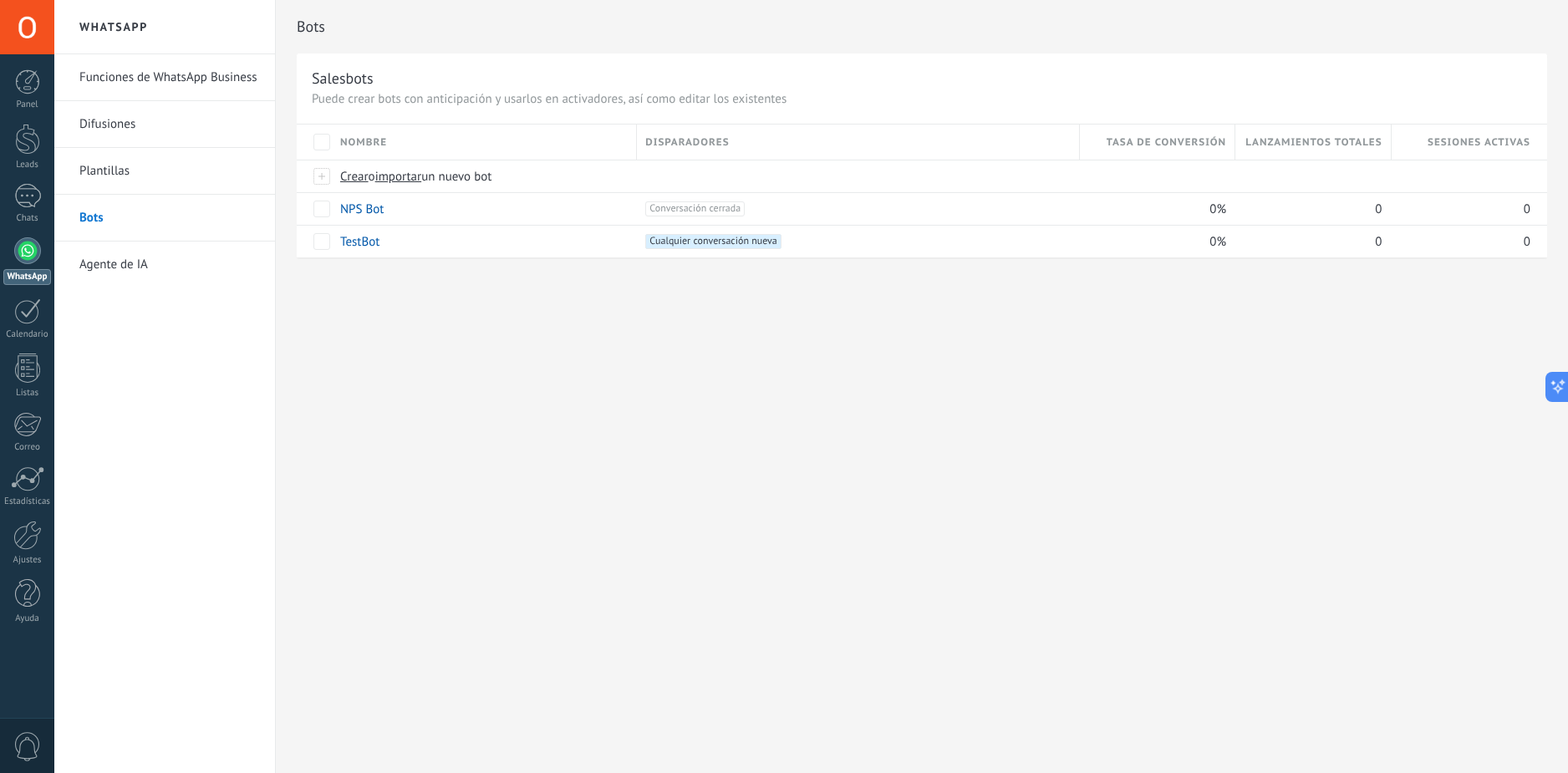
drag, startPoint x: 895, startPoint y: 575, endPoint x: 891, endPoint y: 556, distance: 19.4
click at [895, 575] on div "Bots Salesbots Puede crear bots con anticipación y usarlos en activadores, así …" at bounding box center [921, 386] width 1292 height 773
click at [143, 173] on link "Plantillas" at bounding box center [169, 172] width 179 height 47
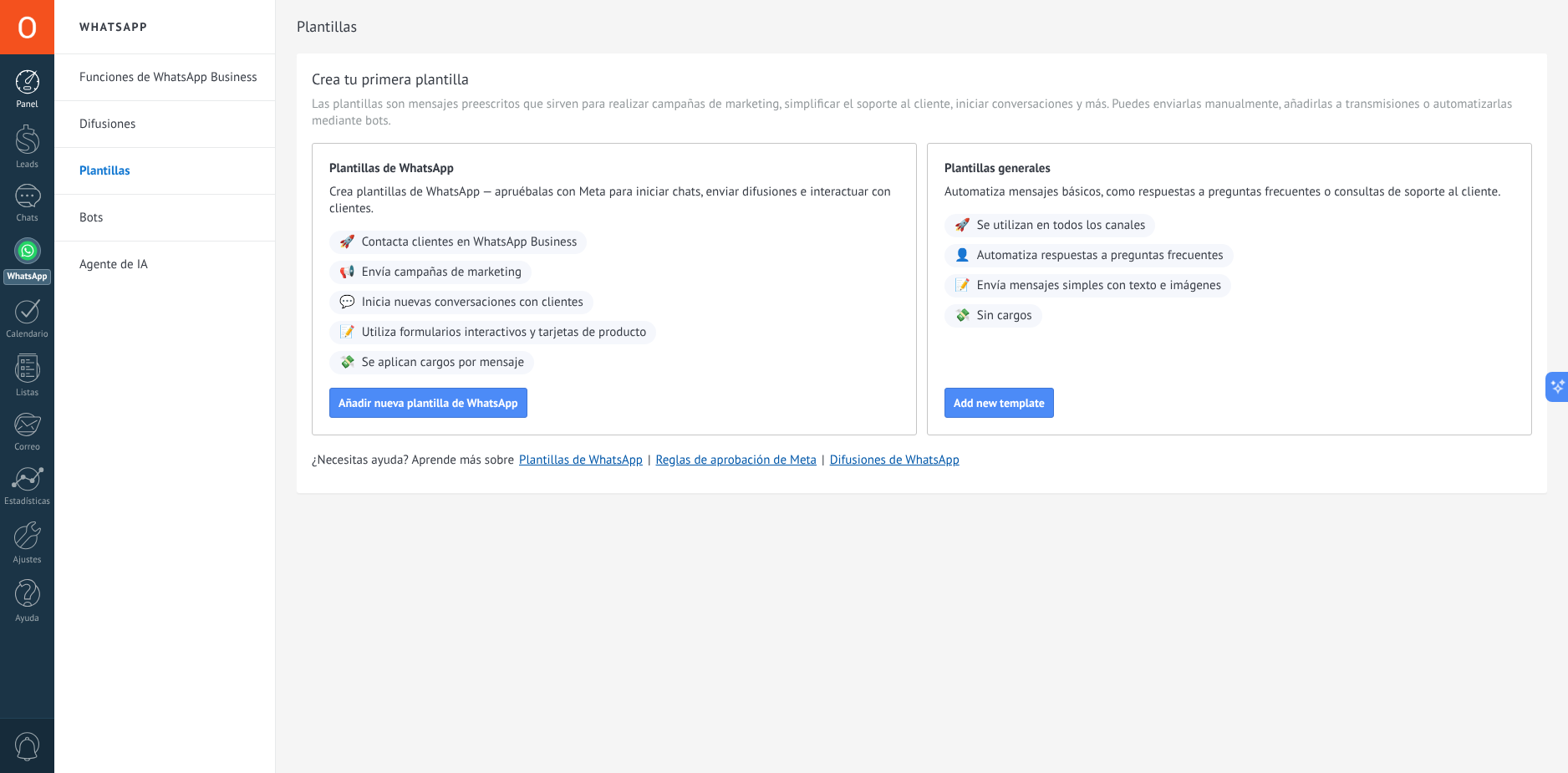
click at [40, 105] on div "Panel" at bounding box center [28, 105] width 49 height 11
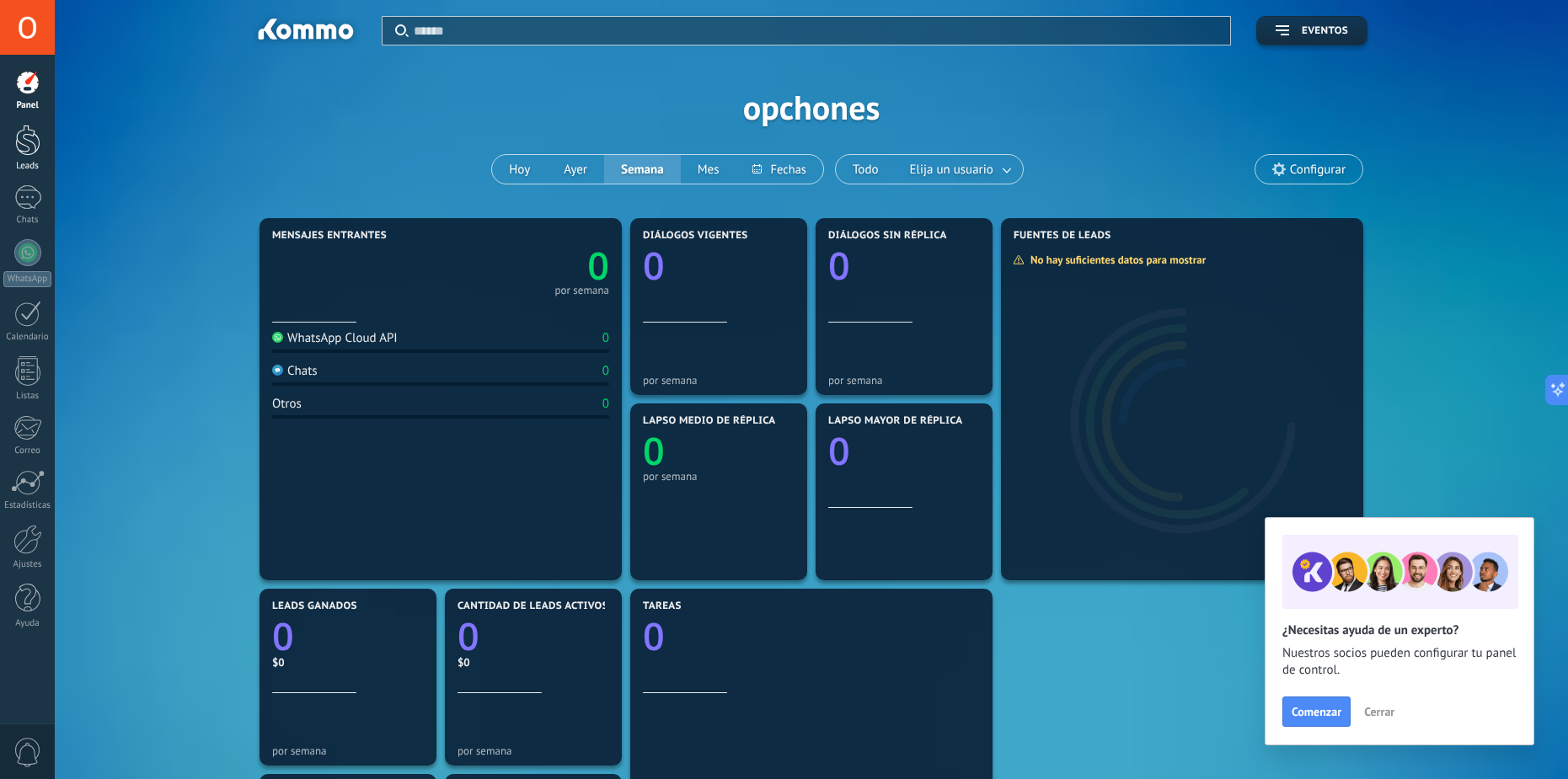
click at [18, 163] on div "Leads" at bounding box center [28, 166] width 49 height 11
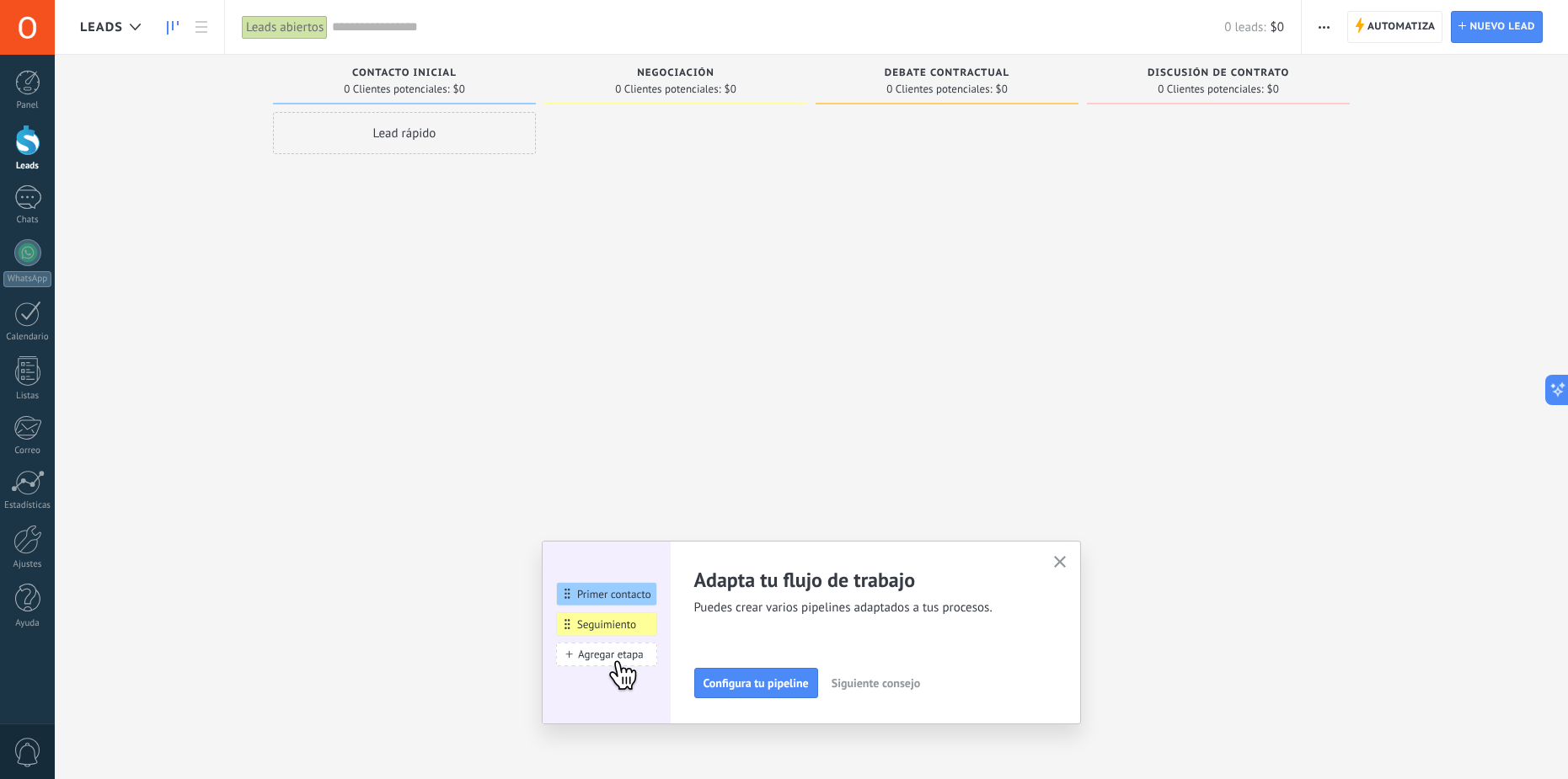
click at [372, 233] on body ".abccls-1,.abccls-2{fill-rule:evenodd}.abccls-2{fill:#fff} .abfcls-1{fill:none}…" at bounding box center [784, 389] width 1568 height 779
click at [1063, 566] on use "button" at bounding box center [1060, 562] width 13 height 13
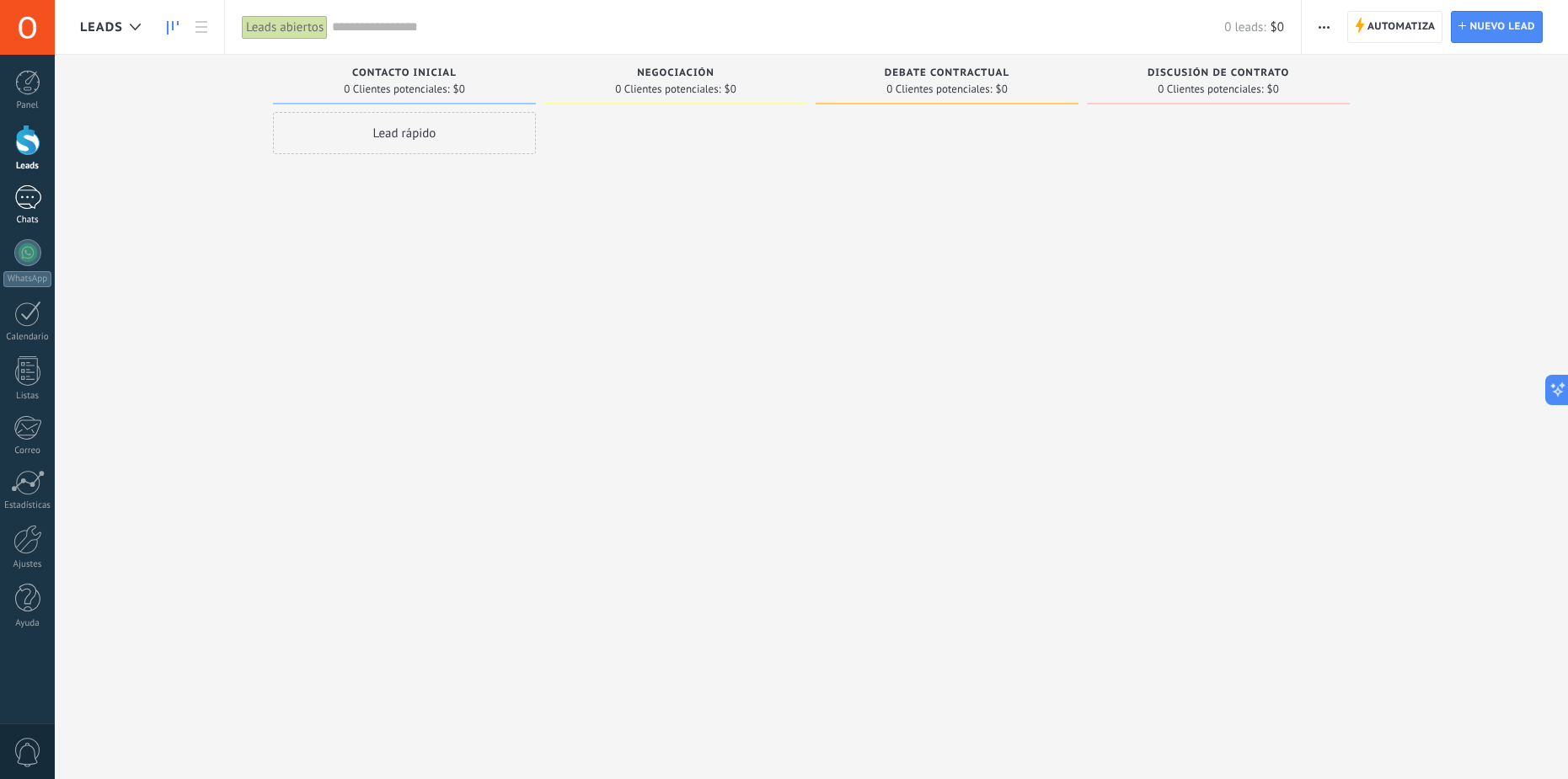
click at [33, 212] on link "Chats" at bounding box center [27, 206] width 54 height 41
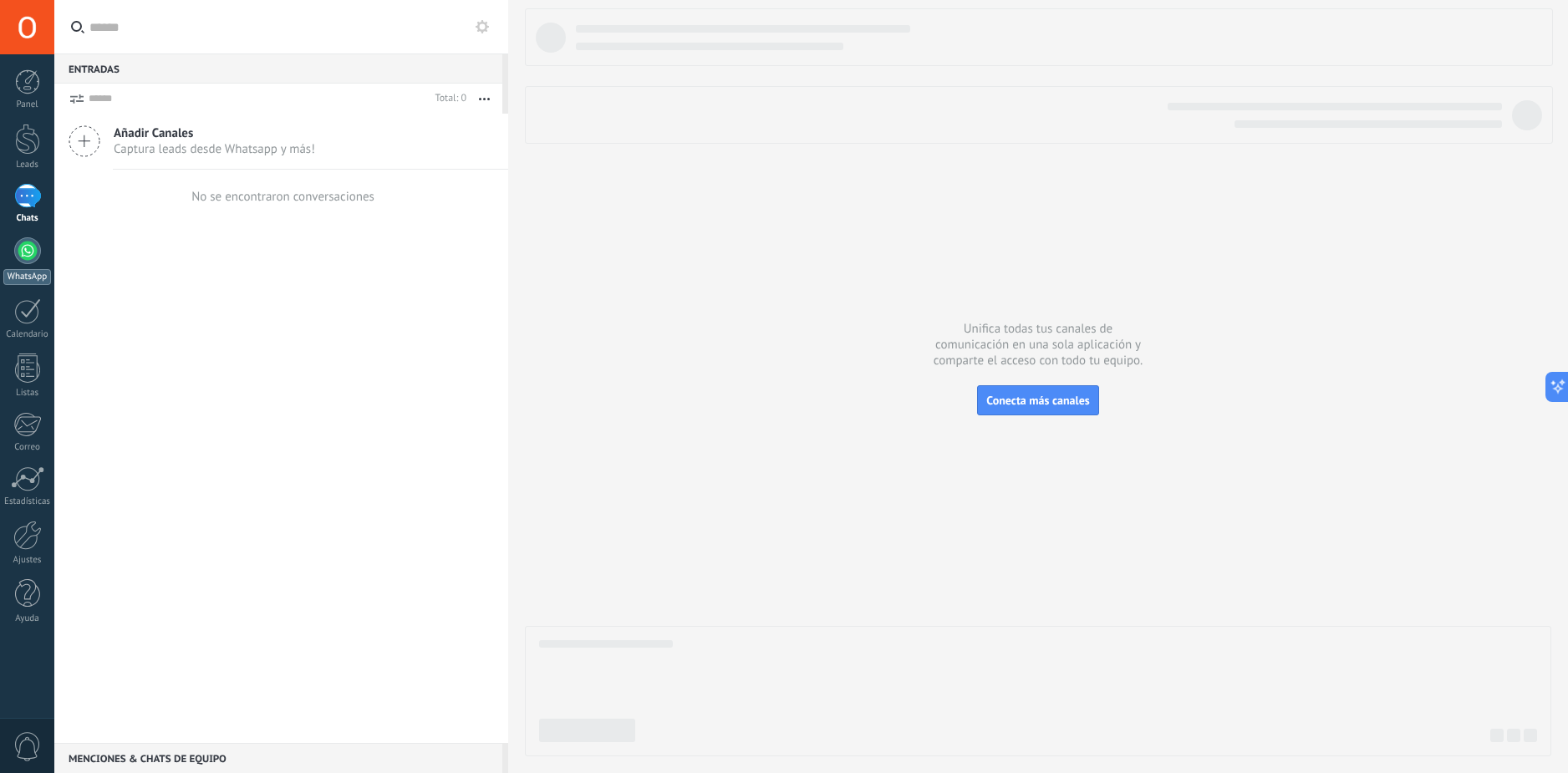
click at [43, 272] on div "WhatsApp" at bounding box center [27, 276] width 48 height 16
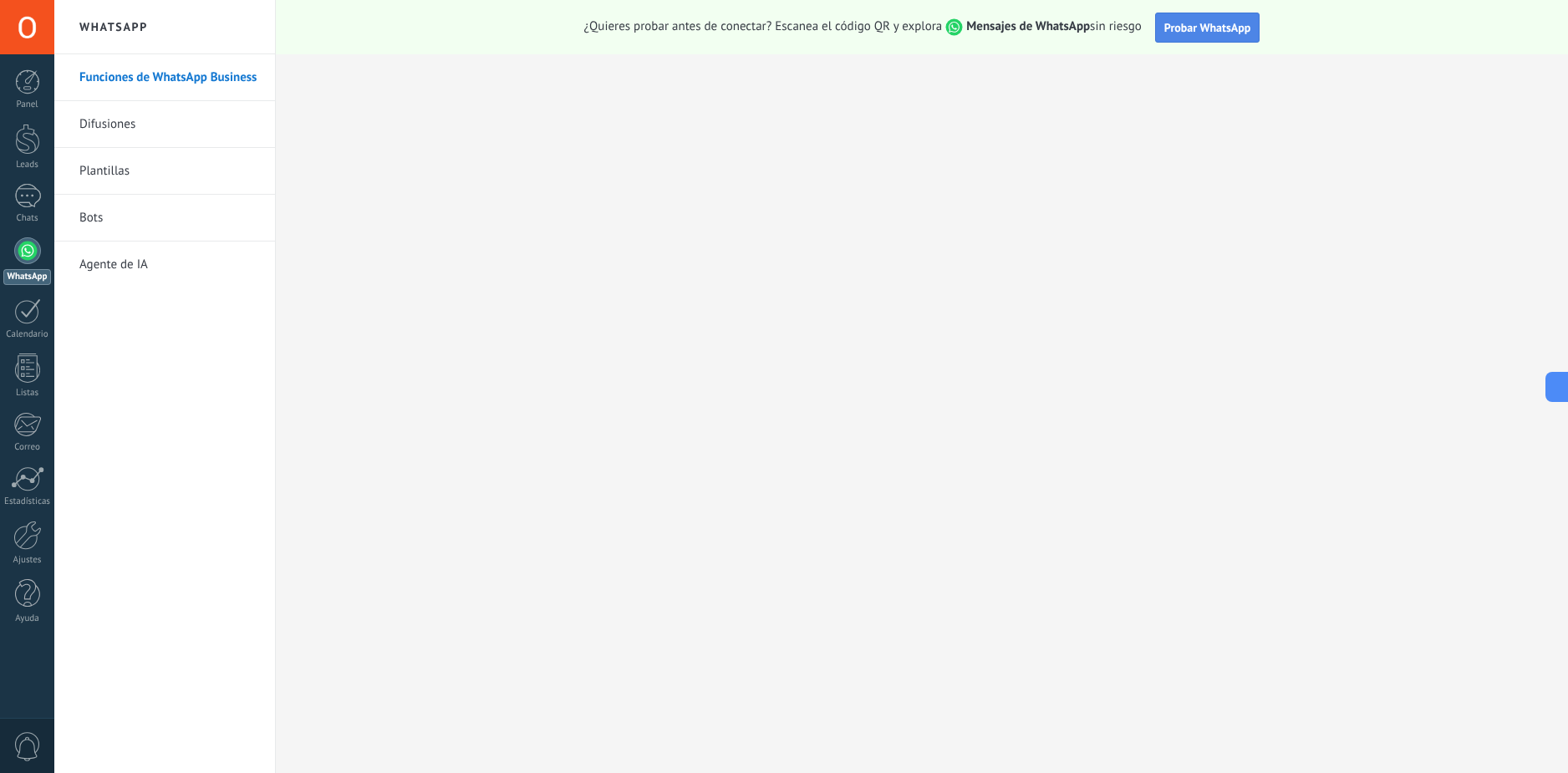
click at [1183, 37] on button "Probar WhatsApp" at bounding box center [1208, 28] width 105 height 30
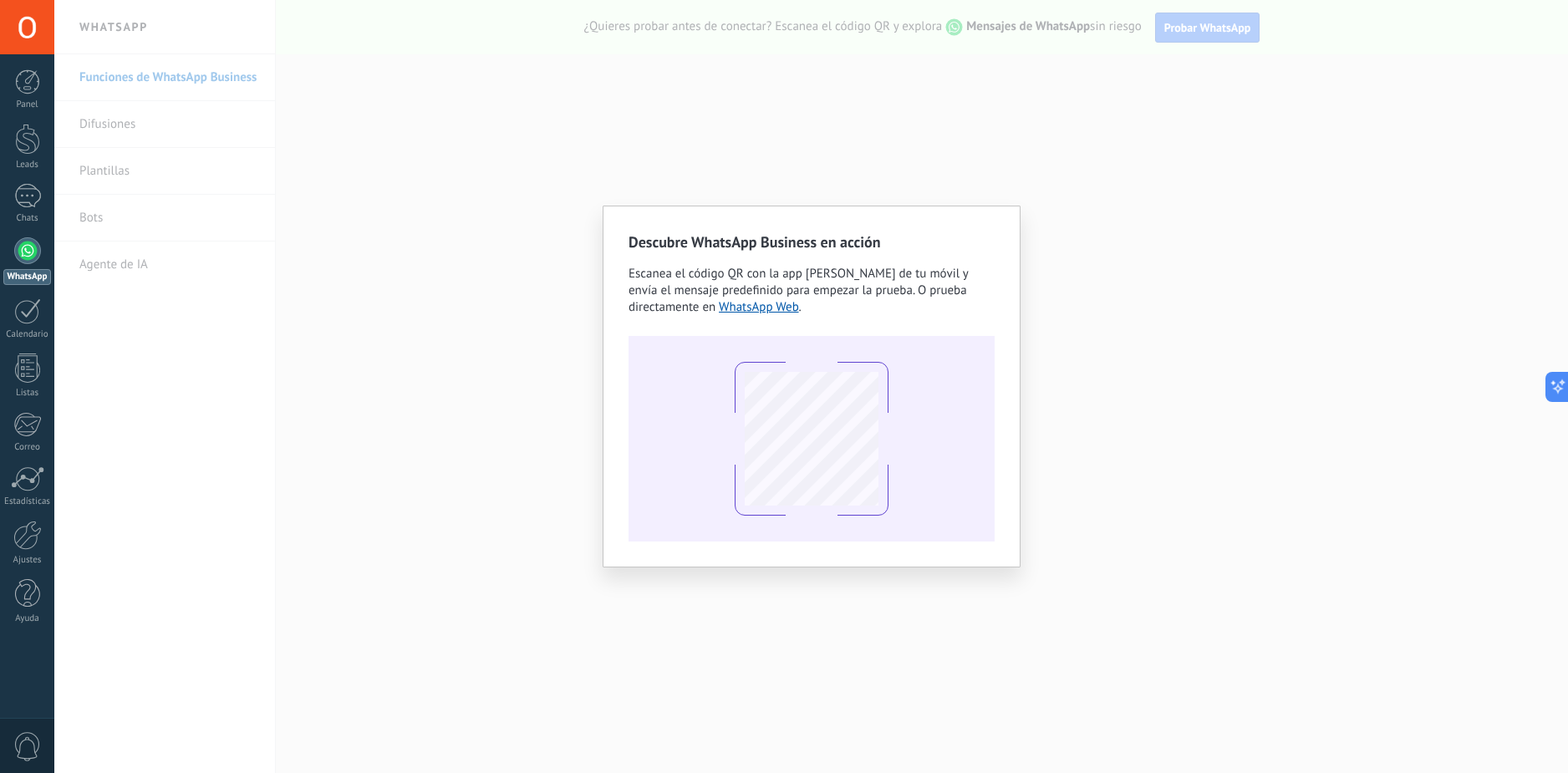
click at [1134, 344] on div "Descubre WhatsApp Business en acción Escanea el código QR con la app [PERSON_NA…" at bounding box center [811, 386] width 1514 height 773
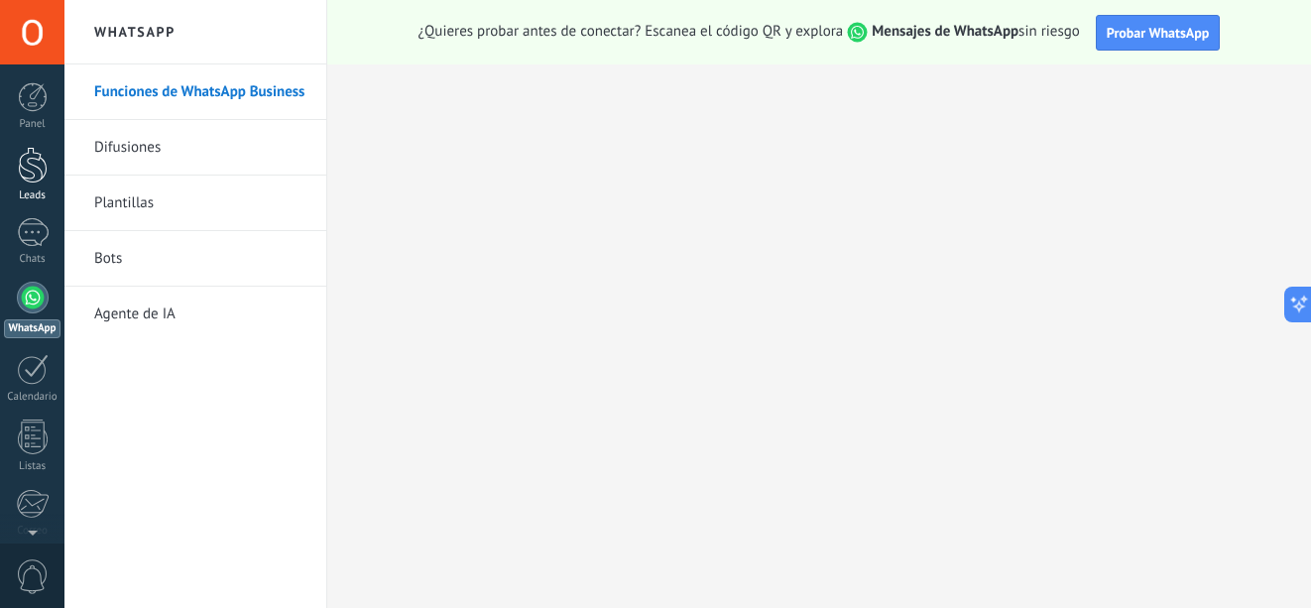
click at [31, 167] on div at bounding box center [33, 165] width 30 height 37
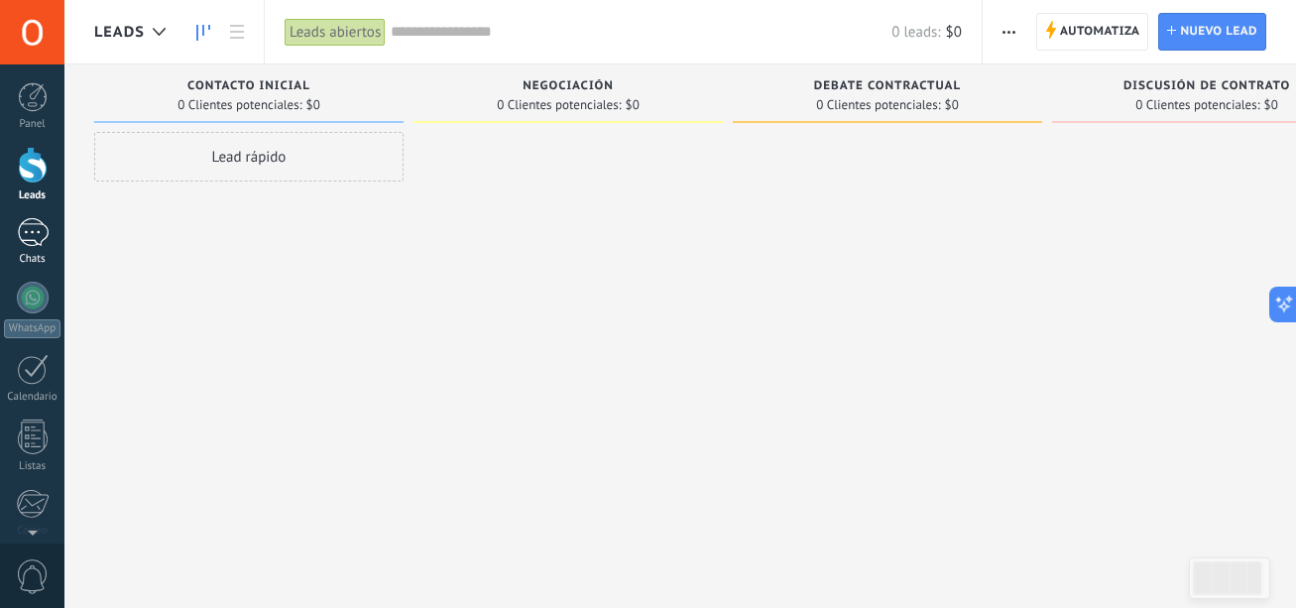
click at [30, 227] on div at bounding box center [33, 232] width 32 height 29
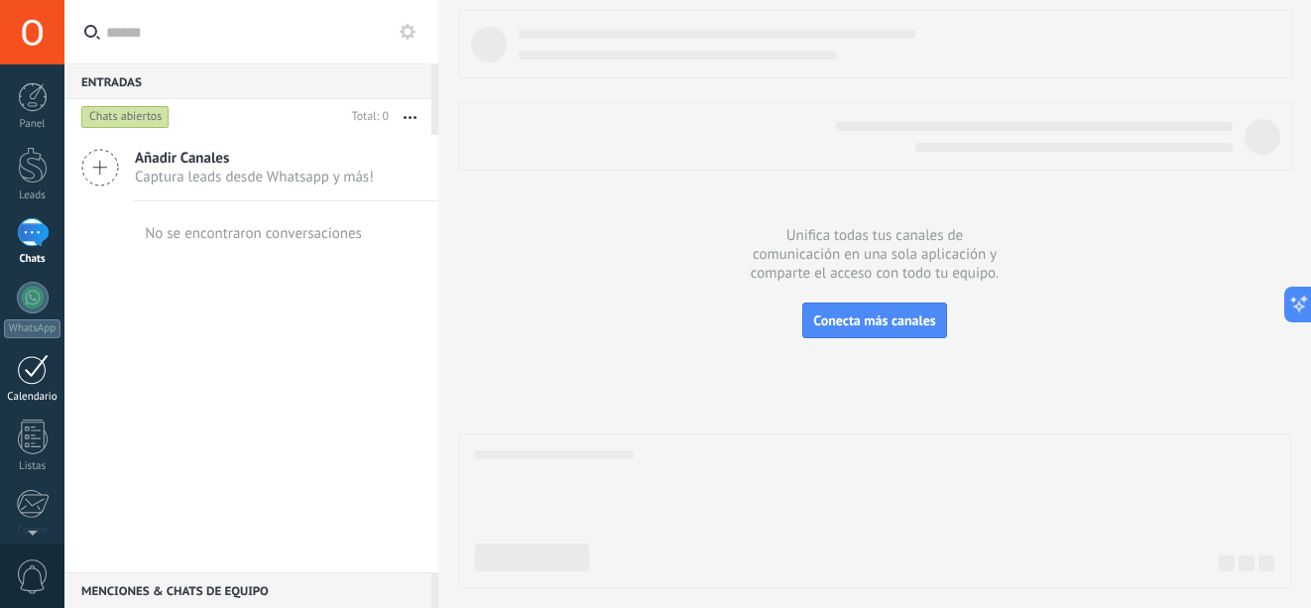
click at [41, 368] on div at bounding box center [33, 369] width 32 height 31
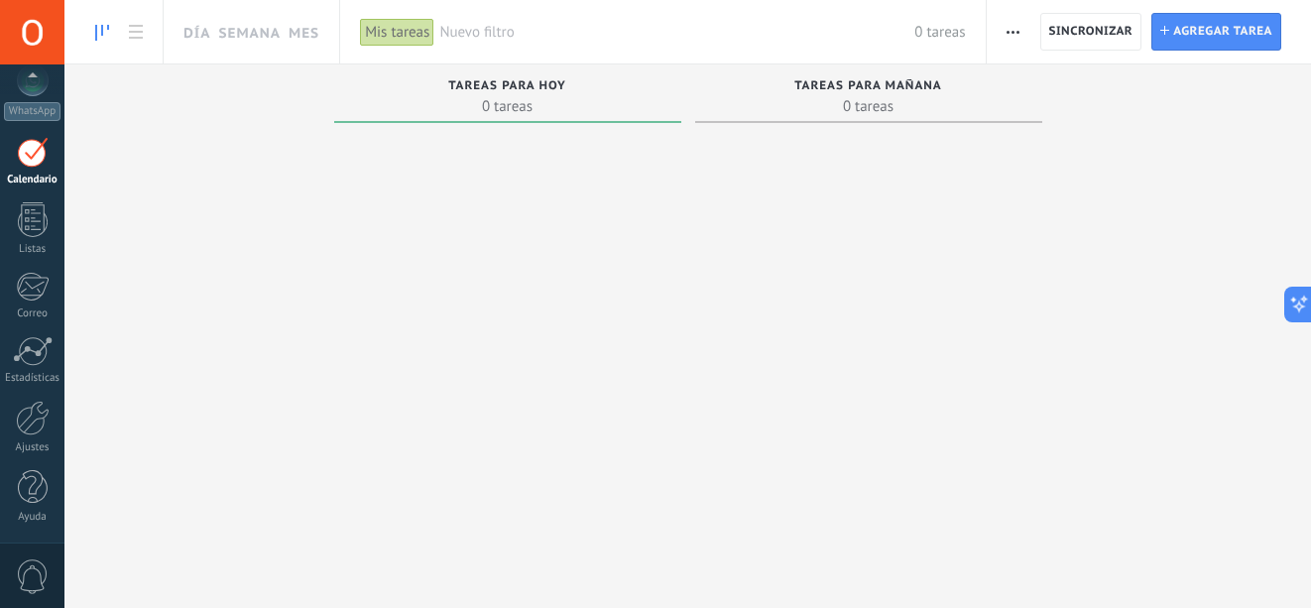
scroll to position [58, 0]
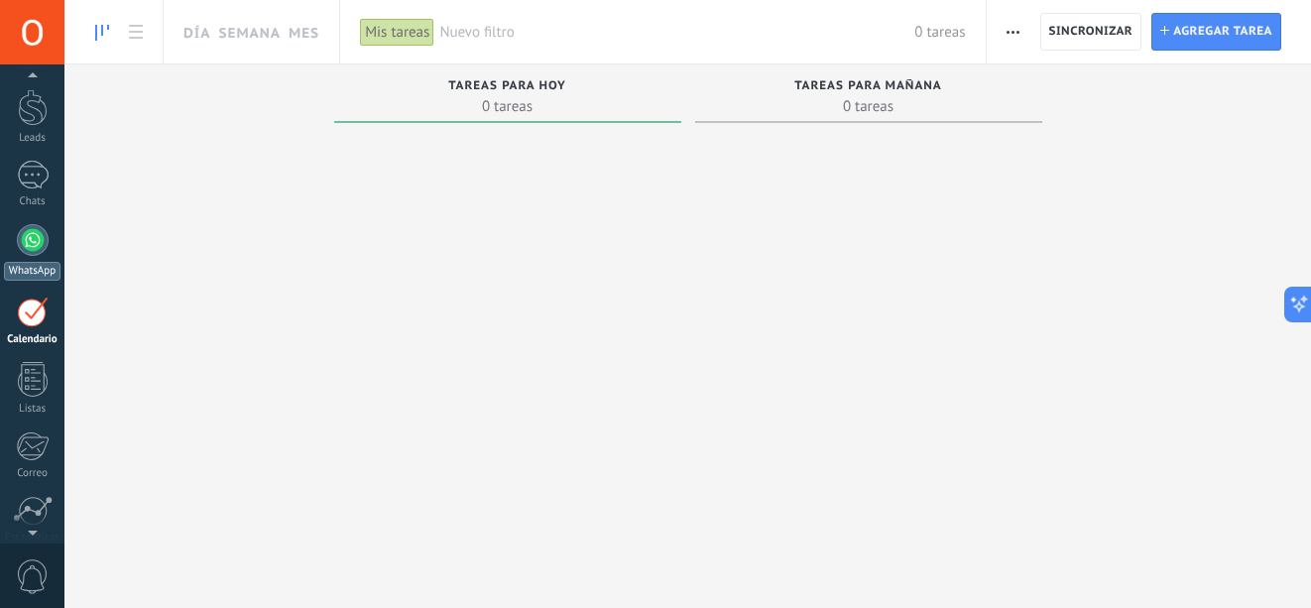
click at [29, 254] on div at bounding box center [33, 240] width 32 height 32
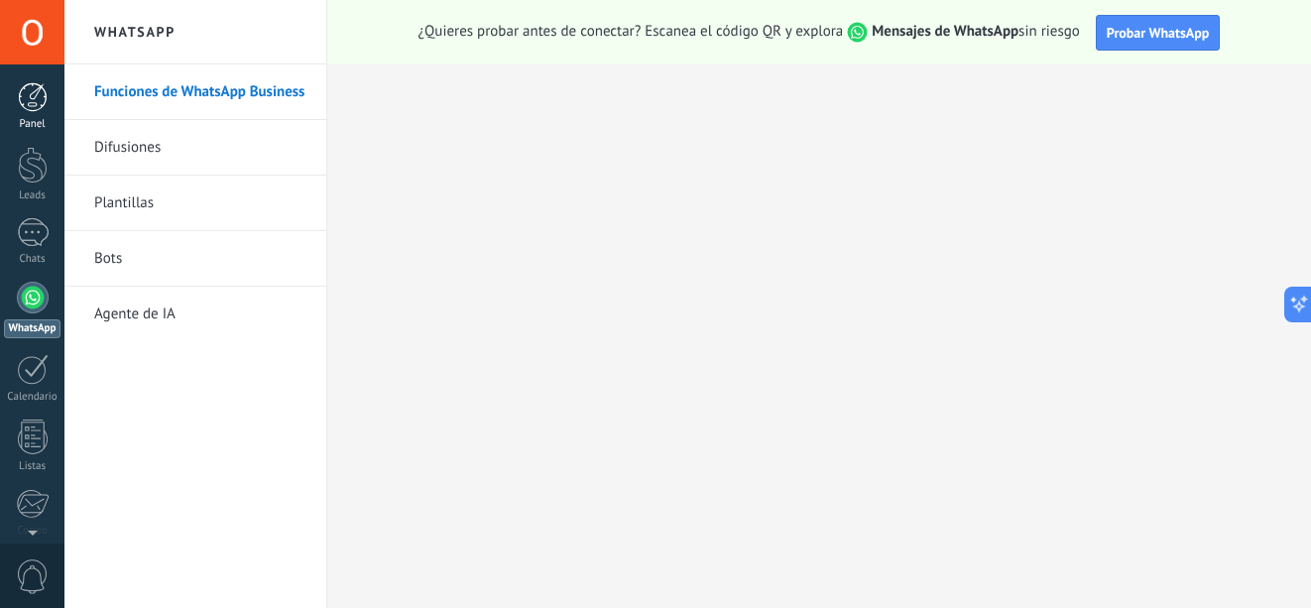
click at [39, 108] on div at bounding box center [33, 97] width 30 height 30
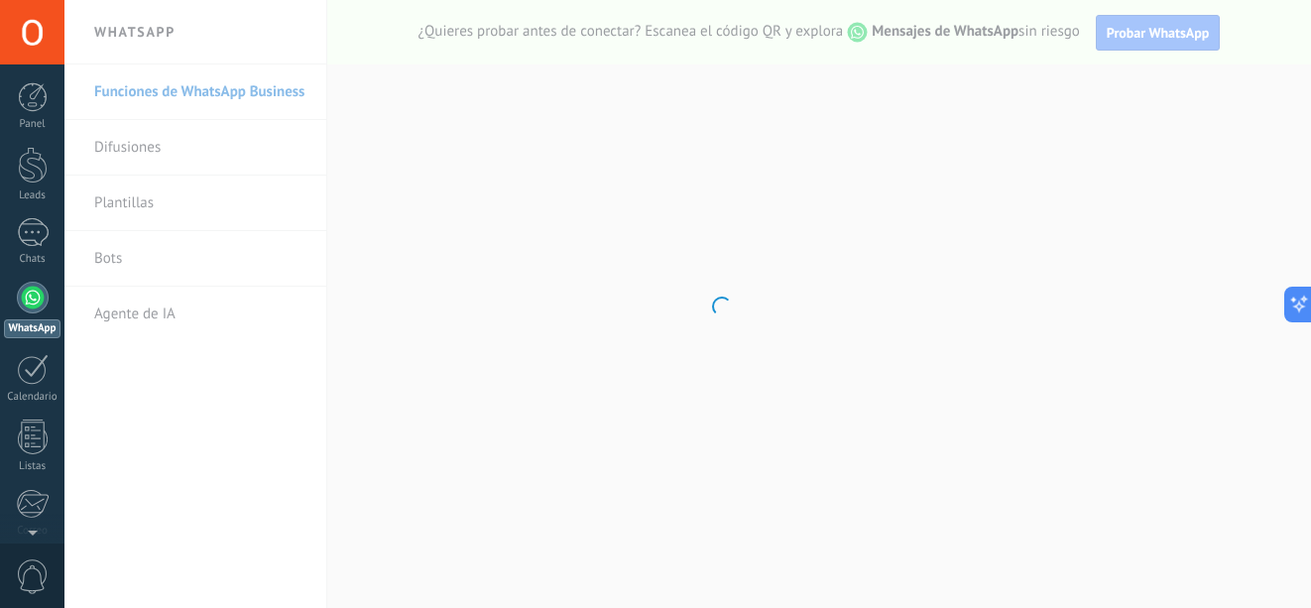
click at [137, 302] on link "Agente de IA" at bounding box center [200, 315] width 212 height 56
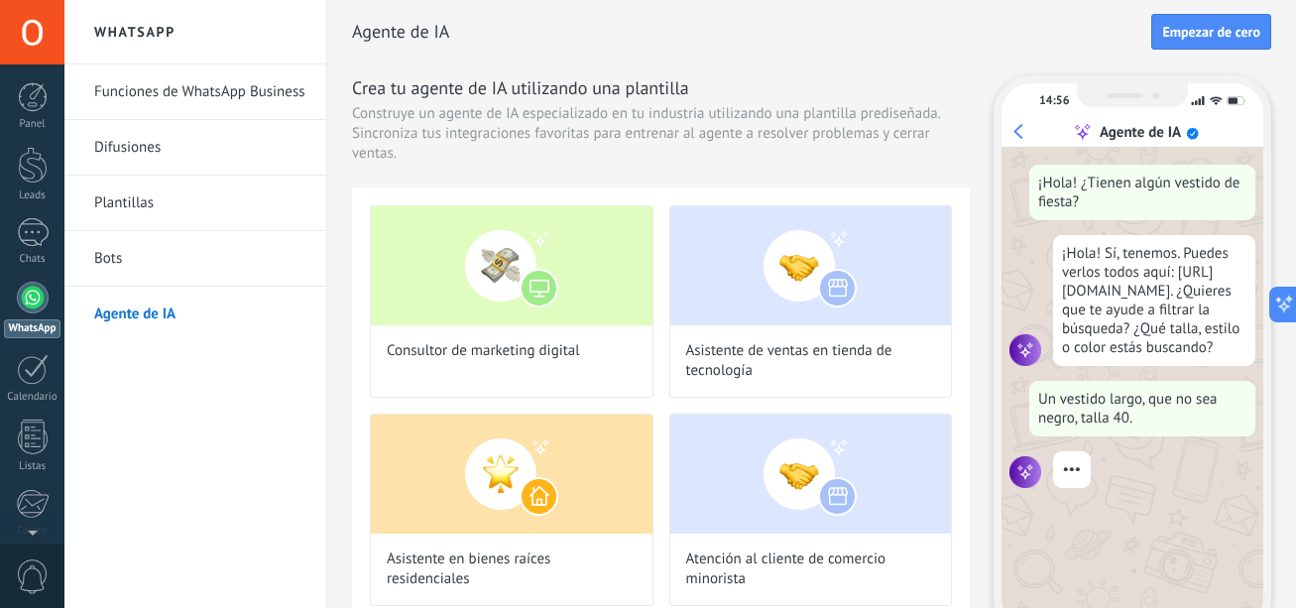
click at [54, 299] on link "WhatsApp" at bounding box center [32, 310] width 64 height 57
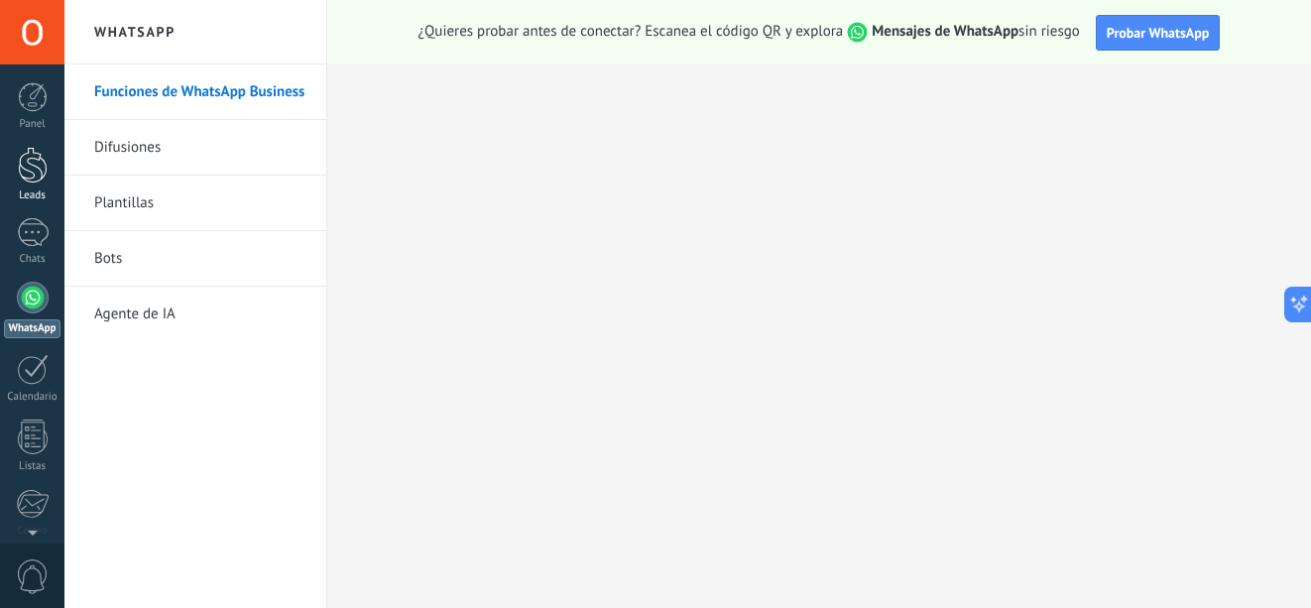
click at [34, 167] on div at bounding box center [33, 165] width 30 height 37
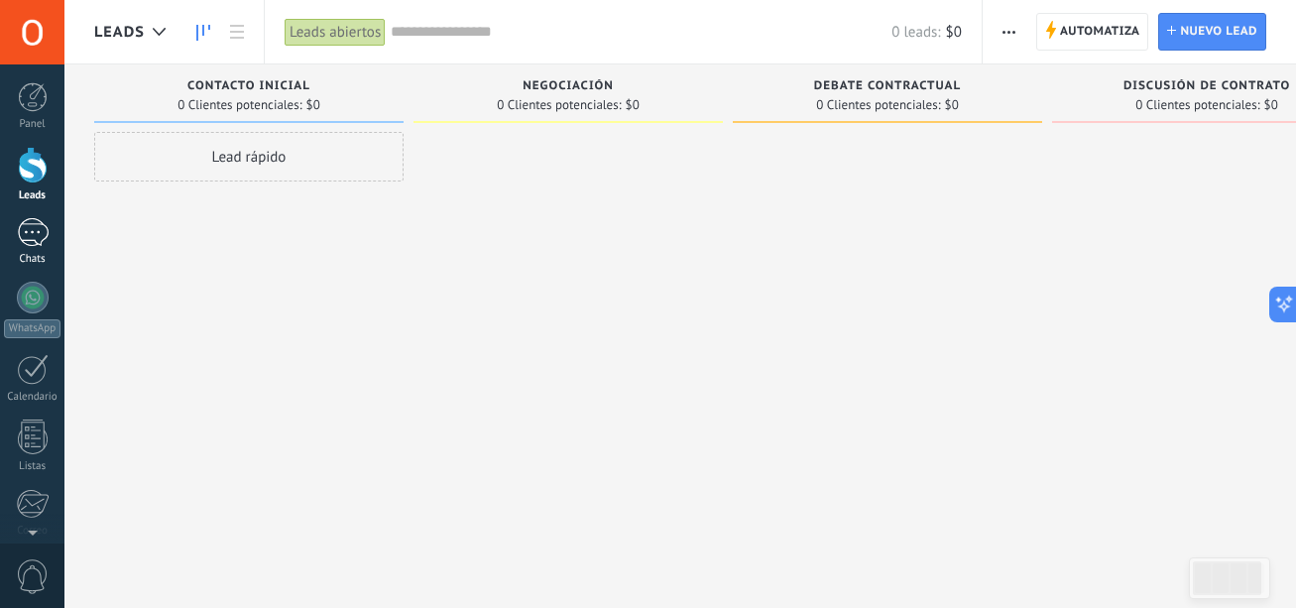
click at [29, 261] on div "Chats" at bounding box center [33, 259] width 58 height 13
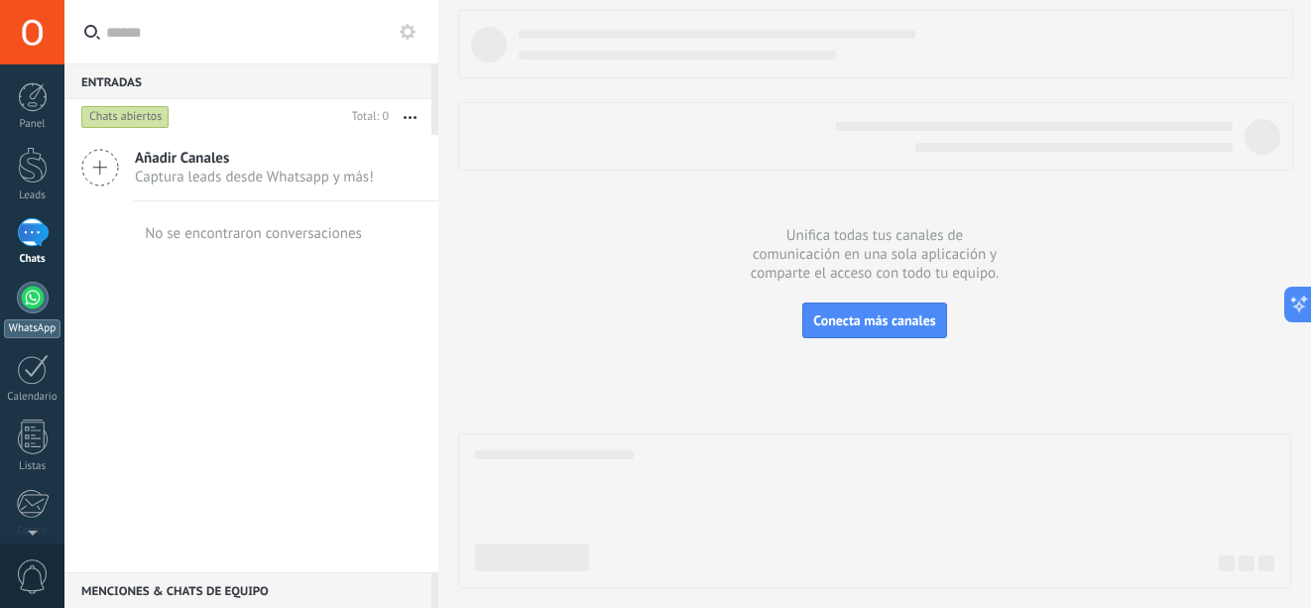
click at [32, 292] on div at bounding box center [33, 298] width 32 height 32
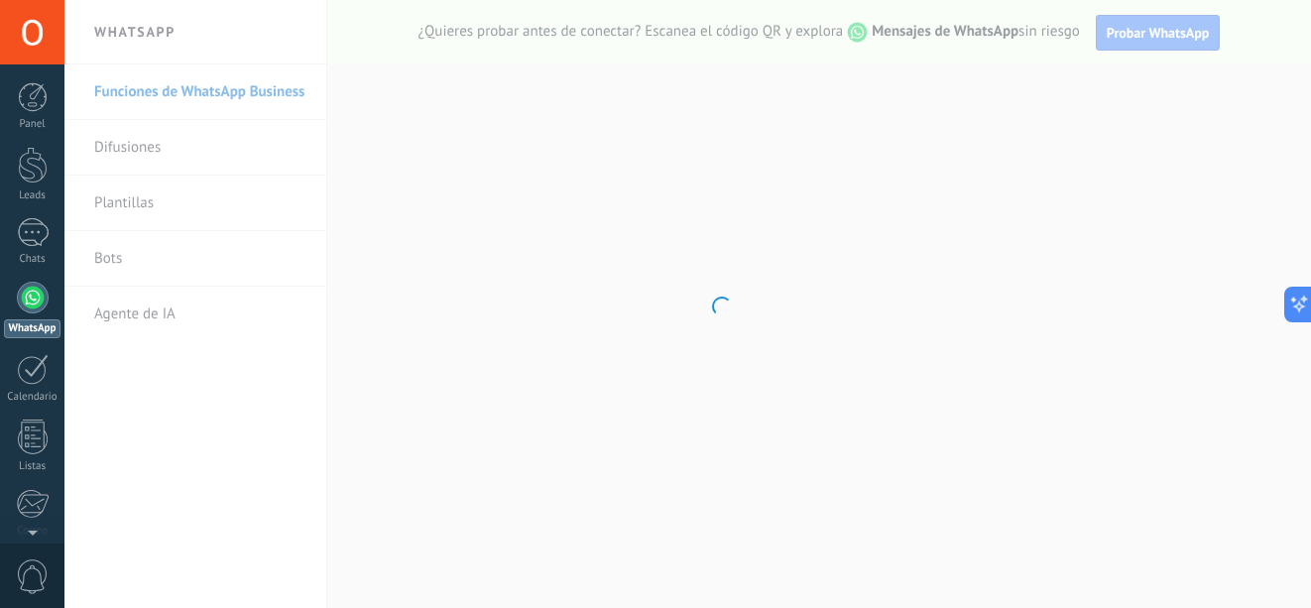
click at [145, 312] on body ".abccls-1,.abccls-2{fill-rule:evenodd}.abccls-2{fill:#fff} .abfcls-1{fill:none}…" at bounding box center [655, 304] width 1311 height 608
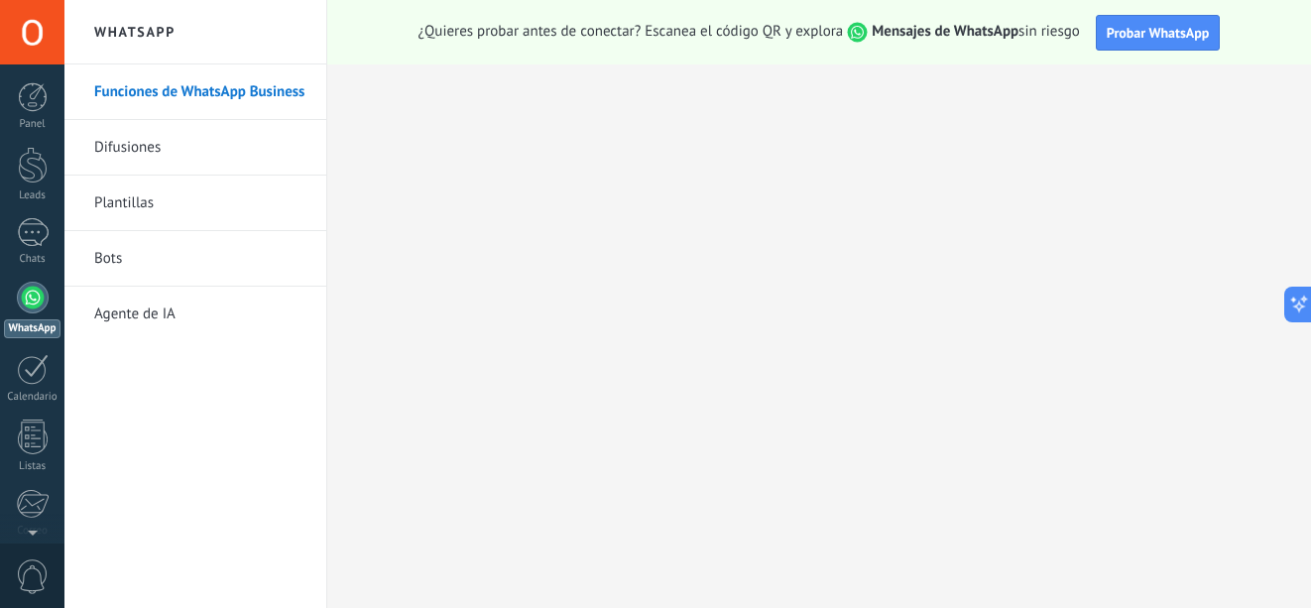
click at [145, 312] on link "Agente de IA" at bounding box center [200, 315] width 212 height 56
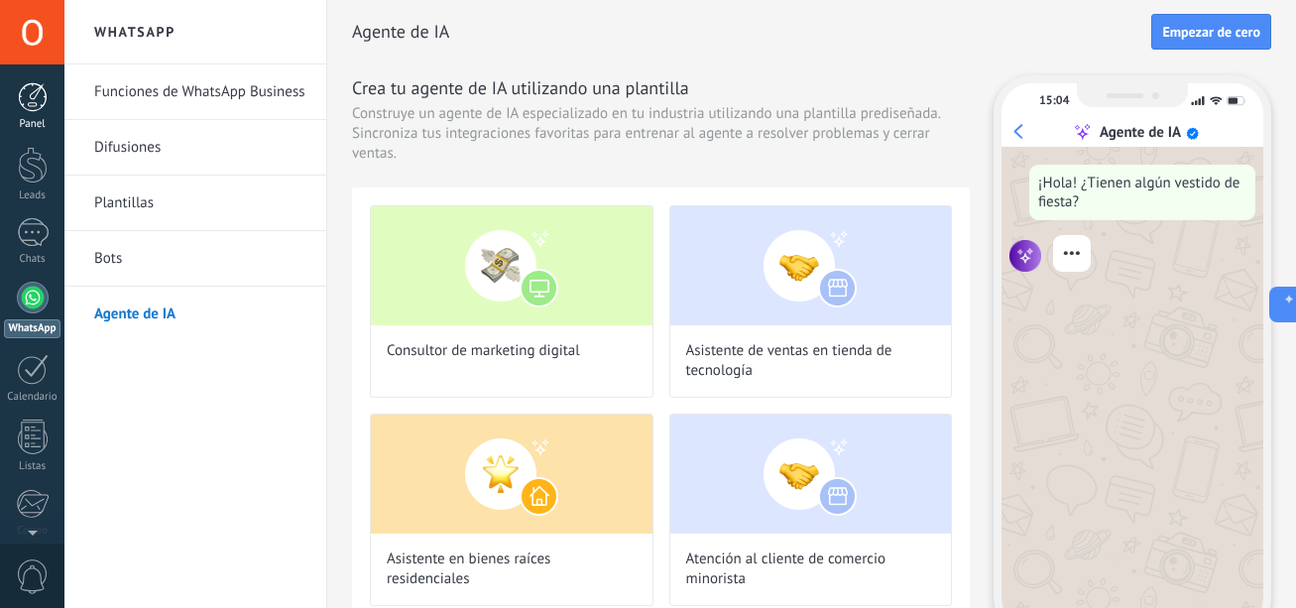
click at [48, 105] on link "Panel" at bounding box center [32, 106] width 64 height 49
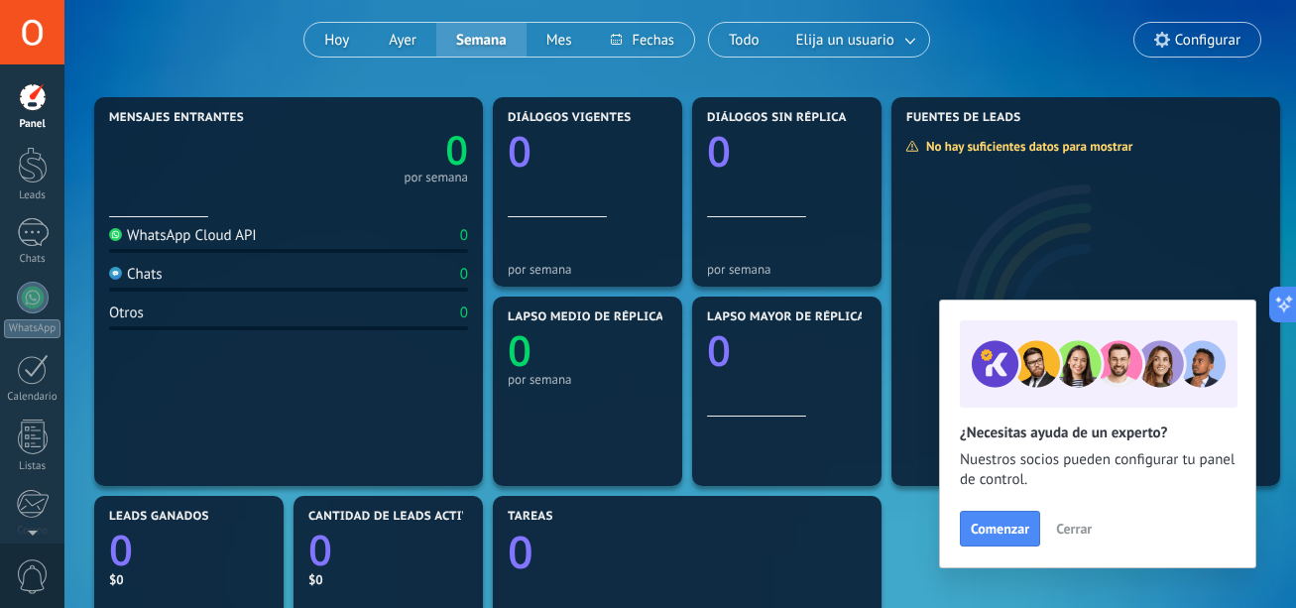
scroll to position [162, 0]
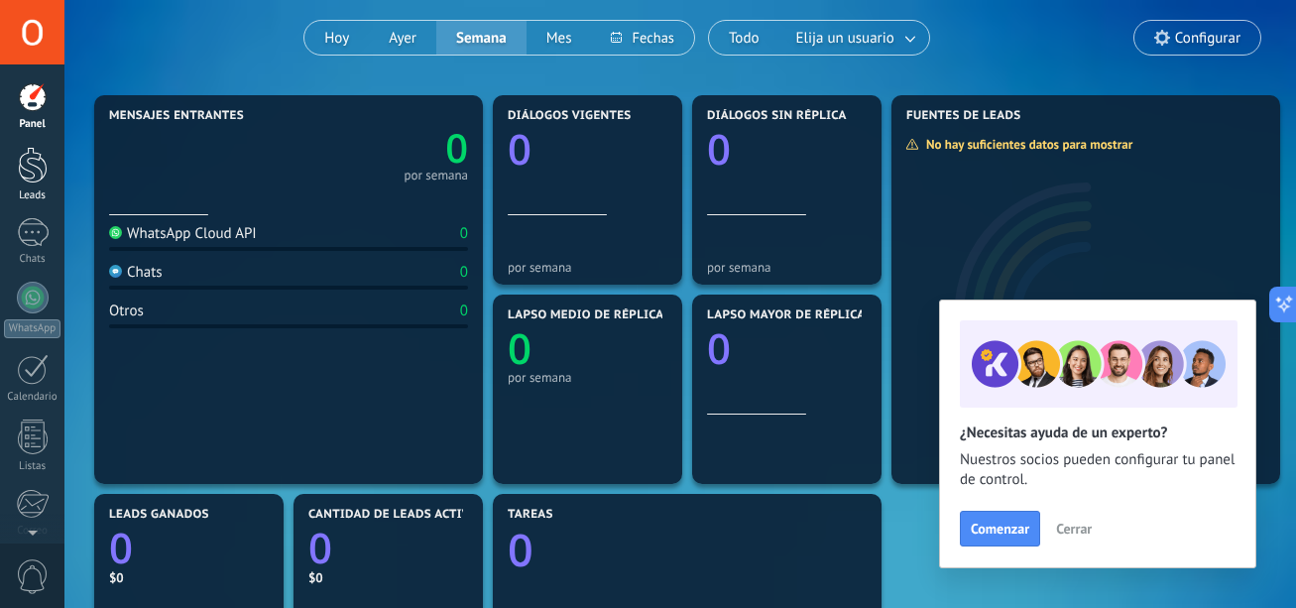
click at [32, 174] on div at bounding box center [33, 165] width 30 height 37
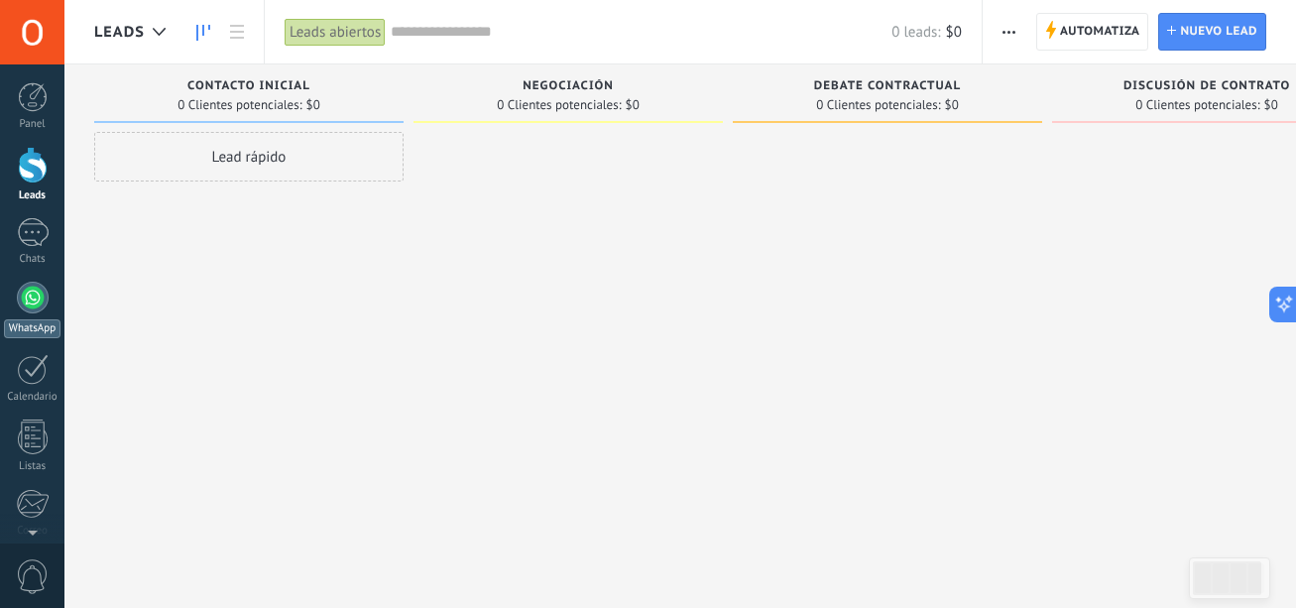
click at [42, 283] on link "WhatsApp" at bounding box center [32, 310] width 64 height 57
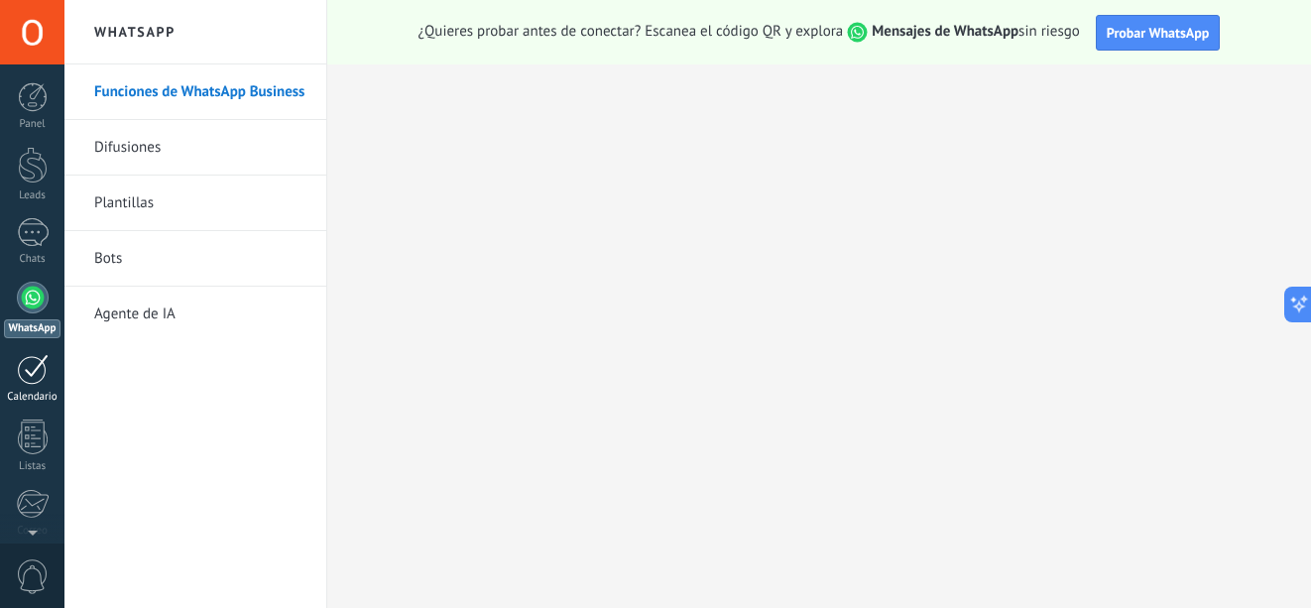
click at [44, 384] on div at bounding box center [33, 369] width 32 height 31
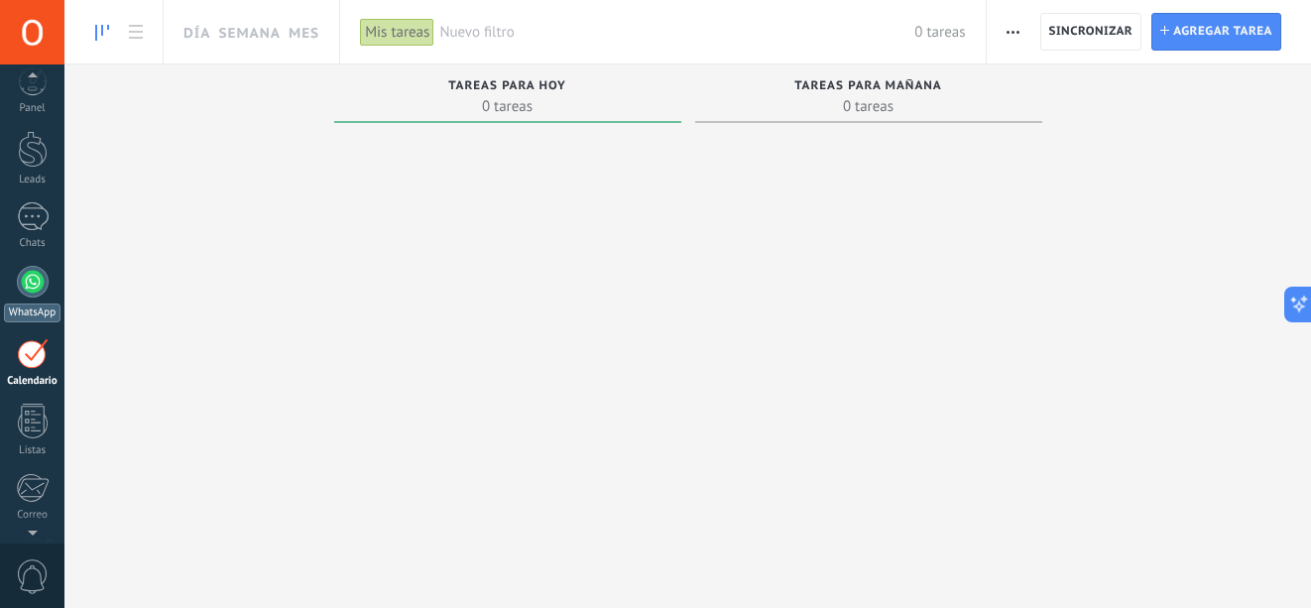
scroll to position [58, 0]
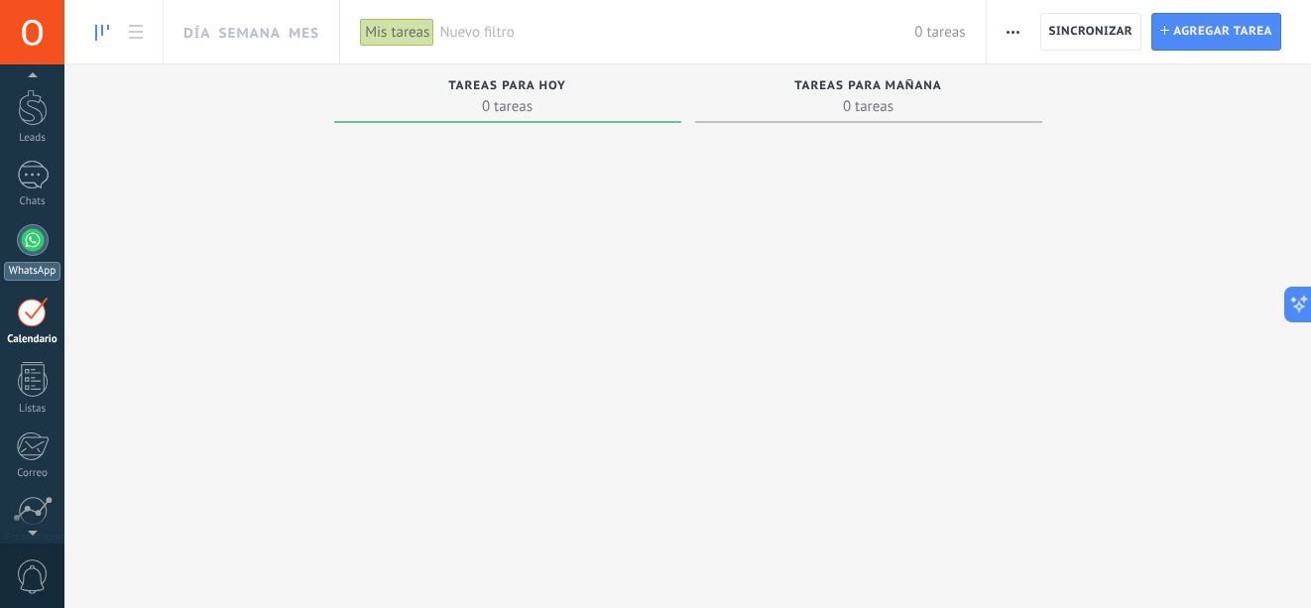
click at [44, 250] on div at bounding box center [33, 240] width 32 height 32
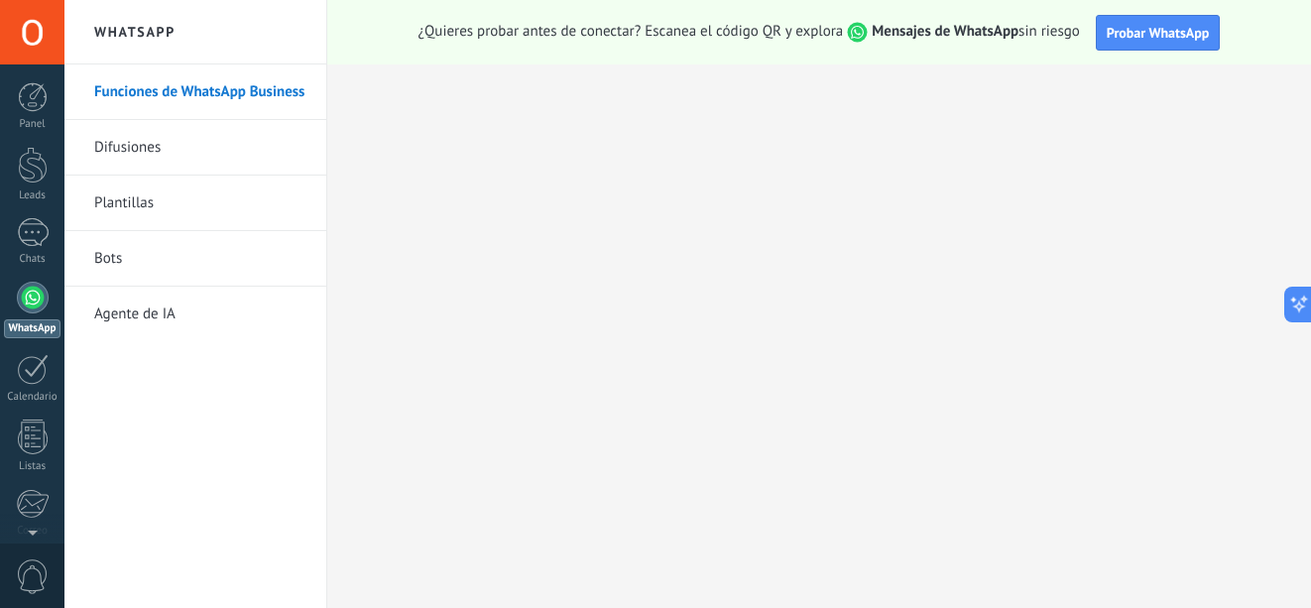
click at [158, 208] on link "Plantillas" at bounding box center [200, 204] width 212 height 56
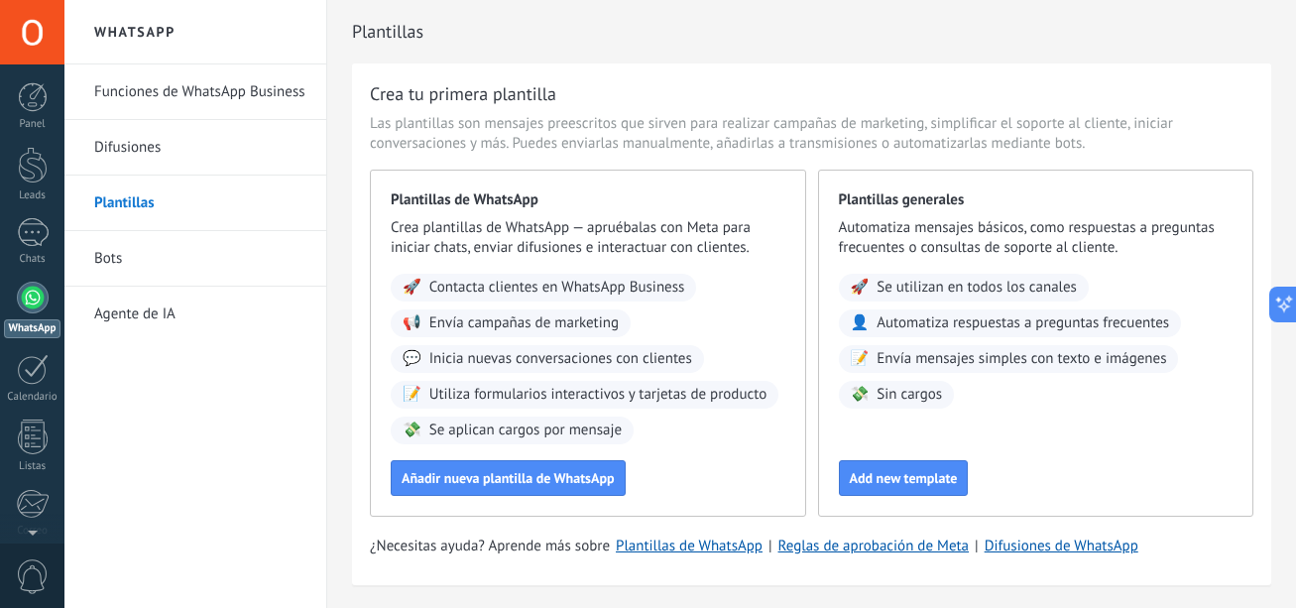
click at [155, 296] on link "Agente de IA" at bounding box center [200, 315] width 212 height 56
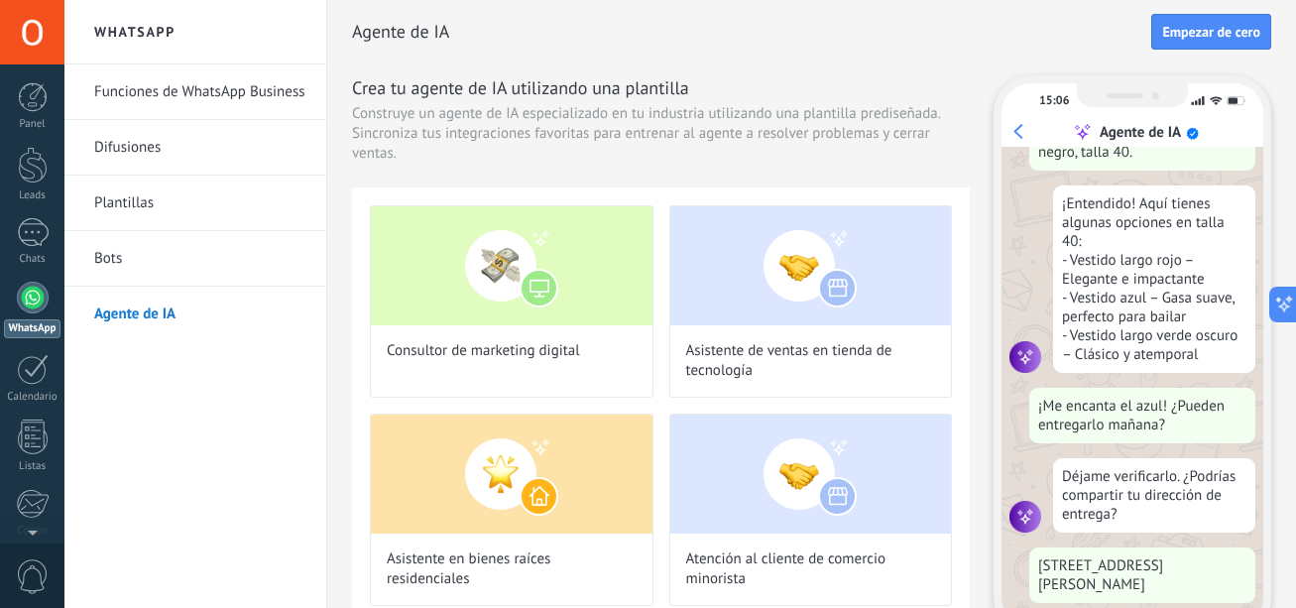
scroll to position [317, 0]
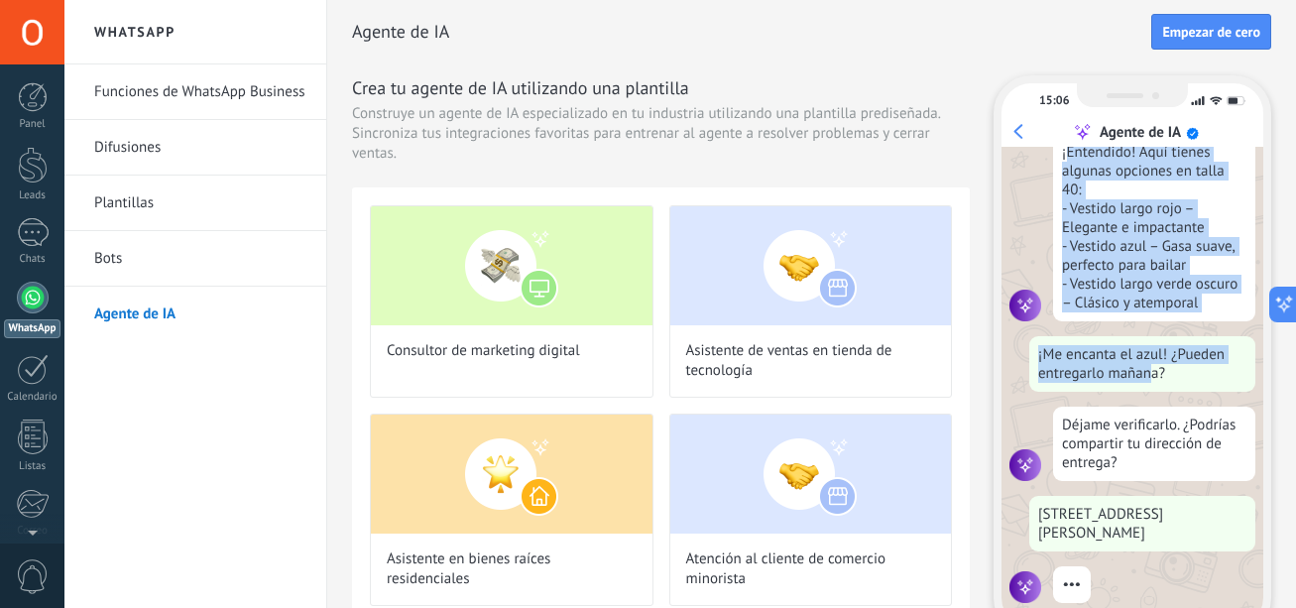
drag, startPoint x: 1066, startPoint y: 173, endPoint x: 1151, endPoint y: 373, distance: 217.7
click at [1151, 373] on div "¡Hola! ¿Tienen algún vestido de fiesta? ¡Hola! Sí, tenemos. Puedes verlos todos…" at bounding box center [1133, 387] width 262 height 481
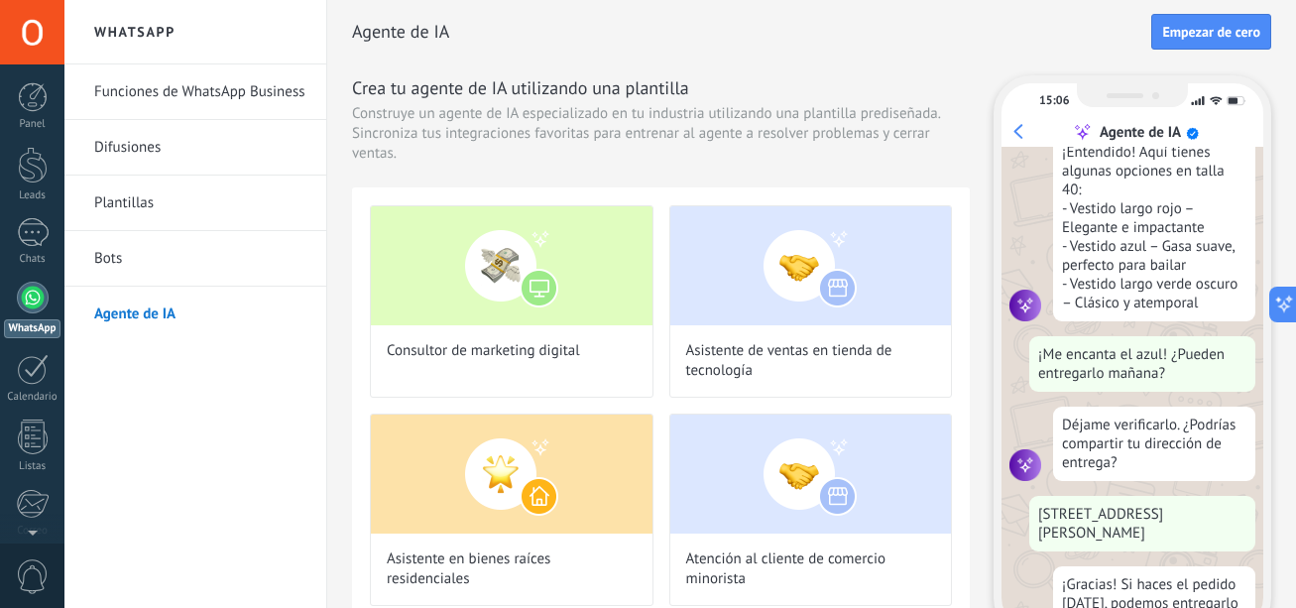
scroll to position [413, 0]
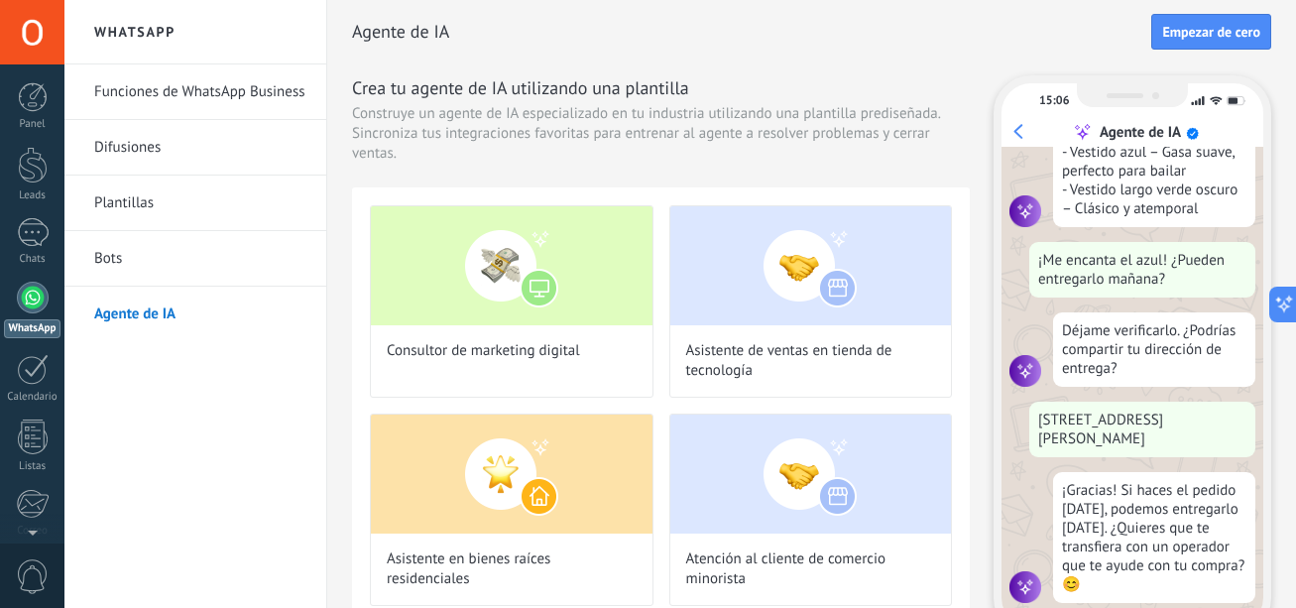
click at [1151, 373] on div "¡Hola! ¿Tienen algún vestido de fiesta? ¡Hola! Sí, tenemos. Puedes verlos todos…" at bounding box center [1133, 387] width 262 height 481
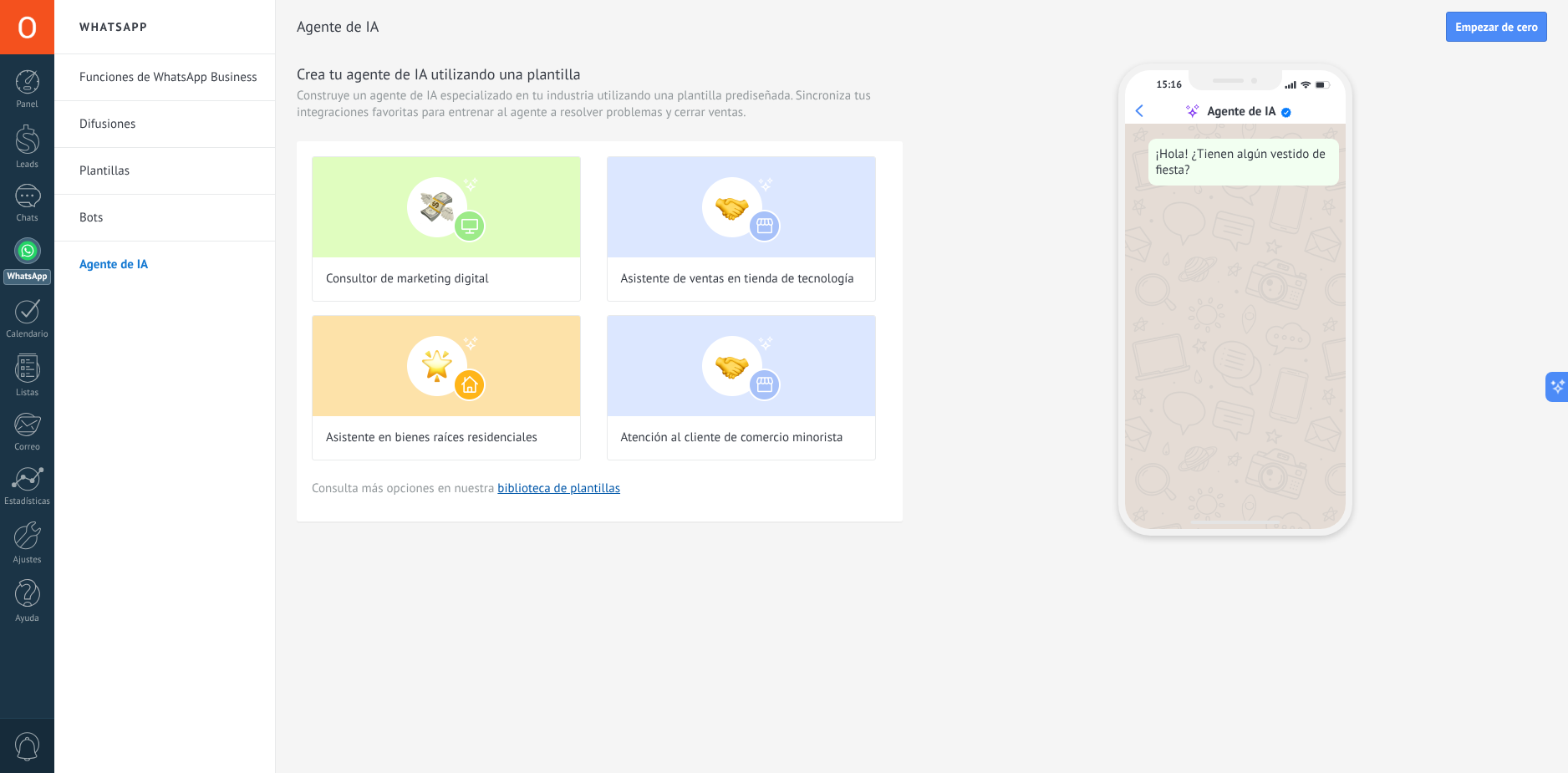
scroll to position [0, 0]
